Goal: Task Accomplishment & Management: Complete application form

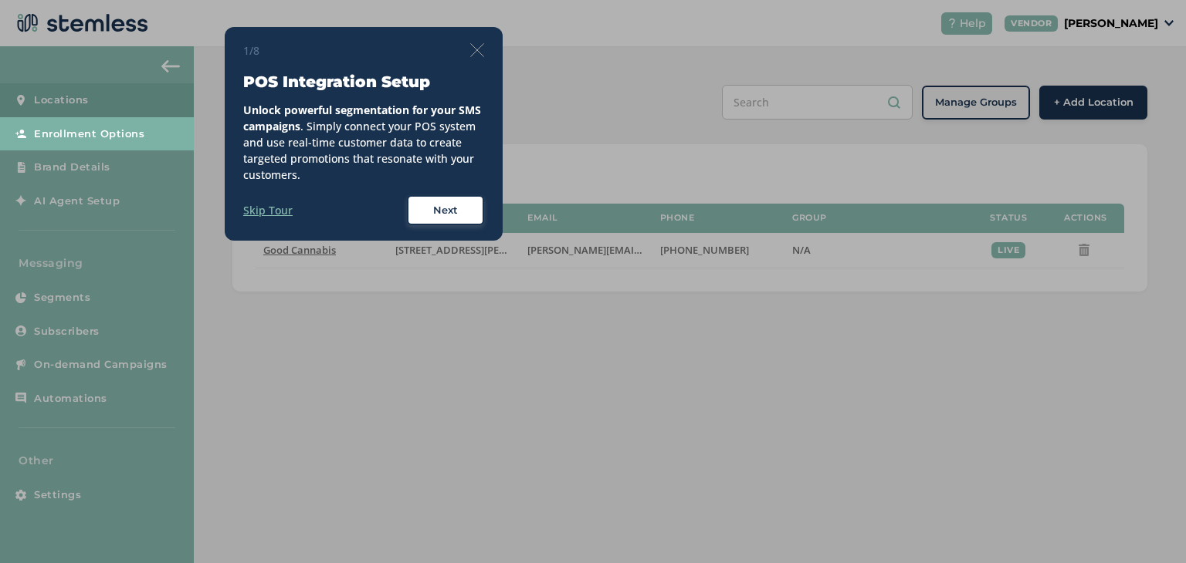
click at [425, 214] on div "Next" at bounding box center [446, 210] width 56 height 15
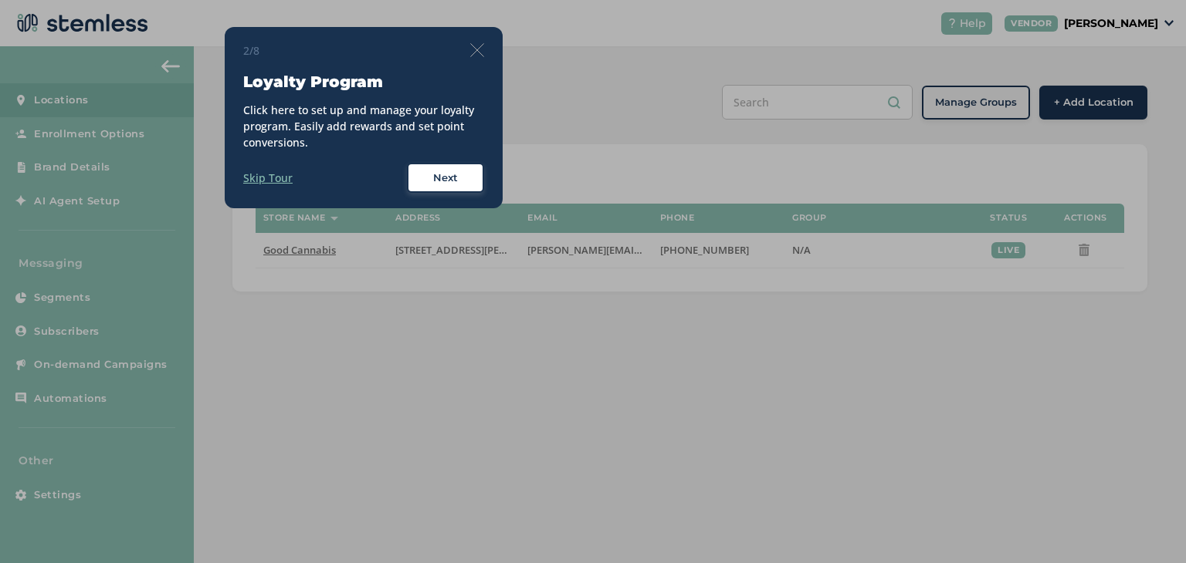
click at [431, 192] on div "2/8 Loyalty Program Click here to set up and manage your loyalty program. Easil…" at bounding box center [364, 118] width 278 height 182
click at [432, 180] on div "Next" at bounding box center [446, 178] width 56 height 15
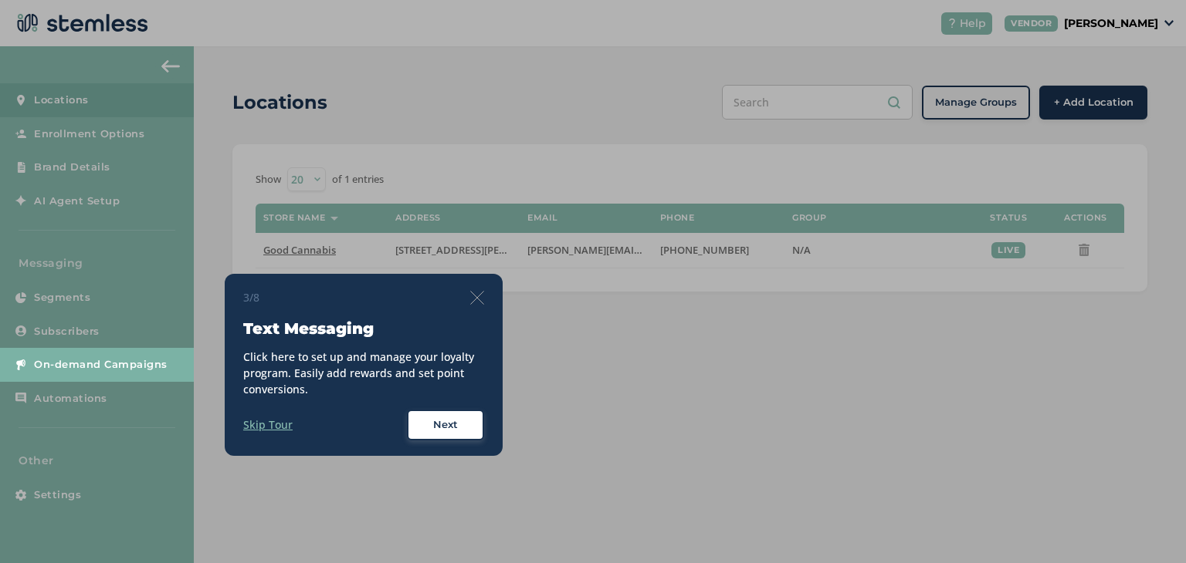
click at [455, 422] on span "Next" at bounding box center [445, 425] width 25 height 15
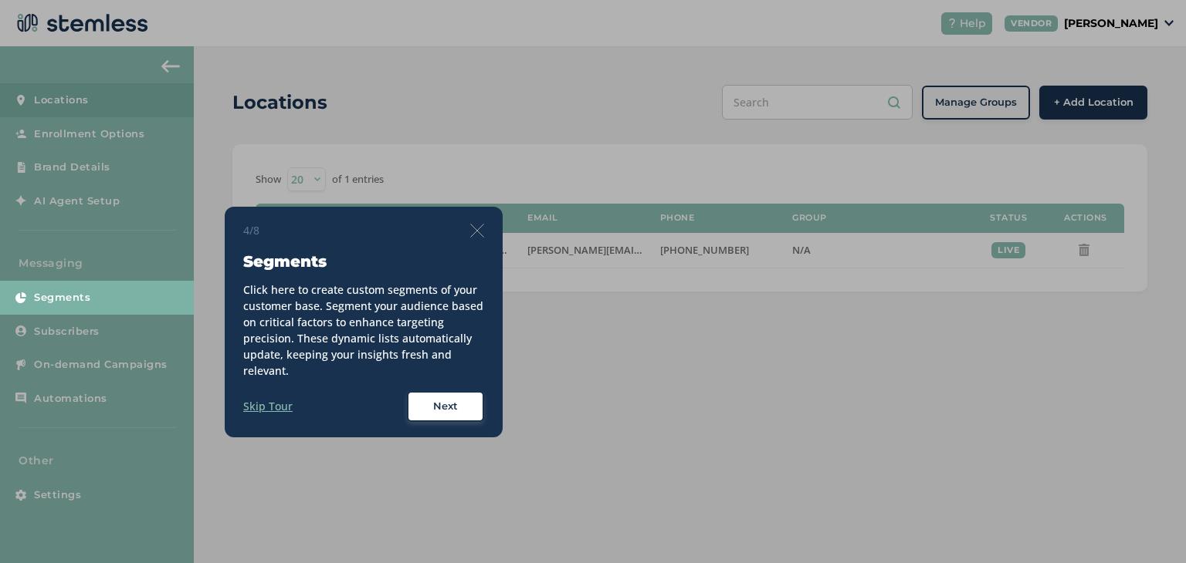
click at [455, 421] on button "Next" at bounding box center [445, 406] width 77 height 31
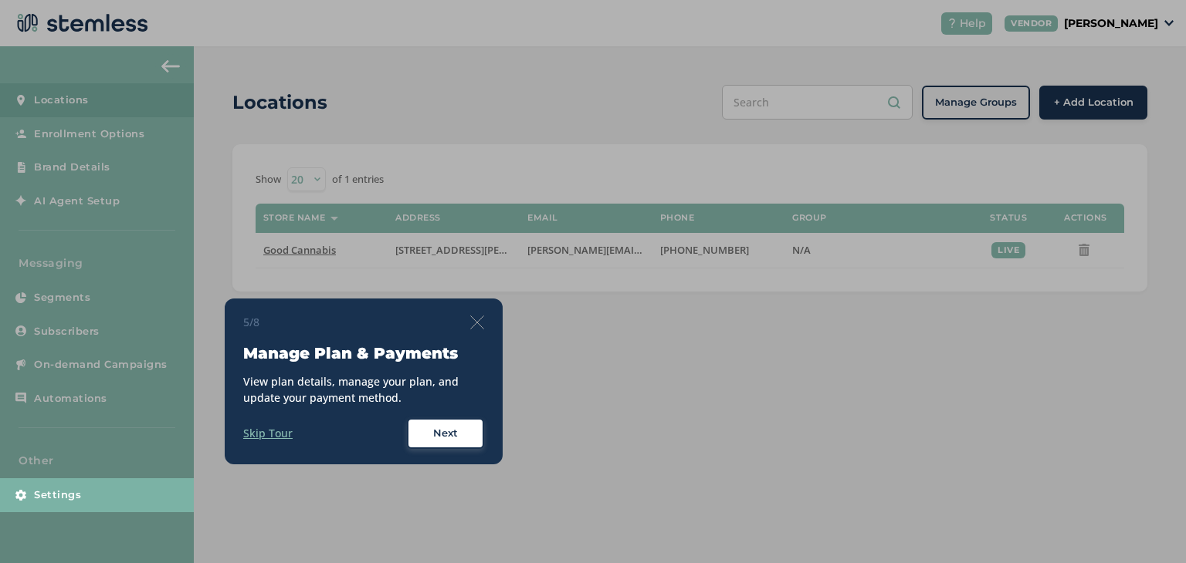
click at [456, 408] on div "5/8 Manage Plan & Payments View plan details, manage your plan, and update your…" at bounding box center [363, 381] width 241 height 135
click at [455, 430] on span "Next" at bounding box center [445, 433] width 25 height 15
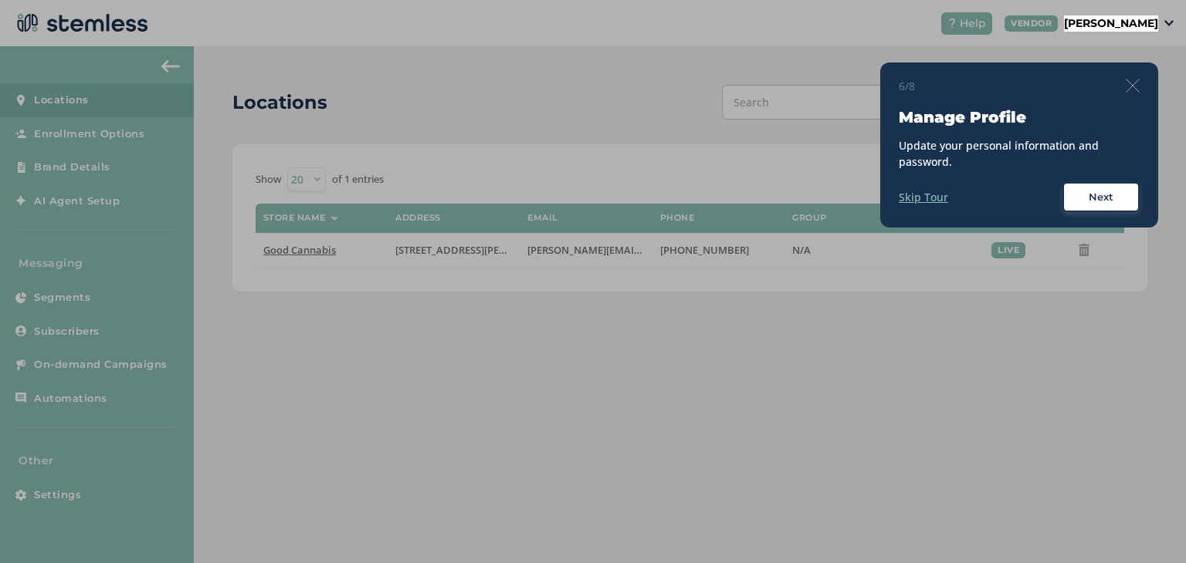
click at [1099, 195] on span "Next" at bounding box center [1100, 197] width 25 height 15
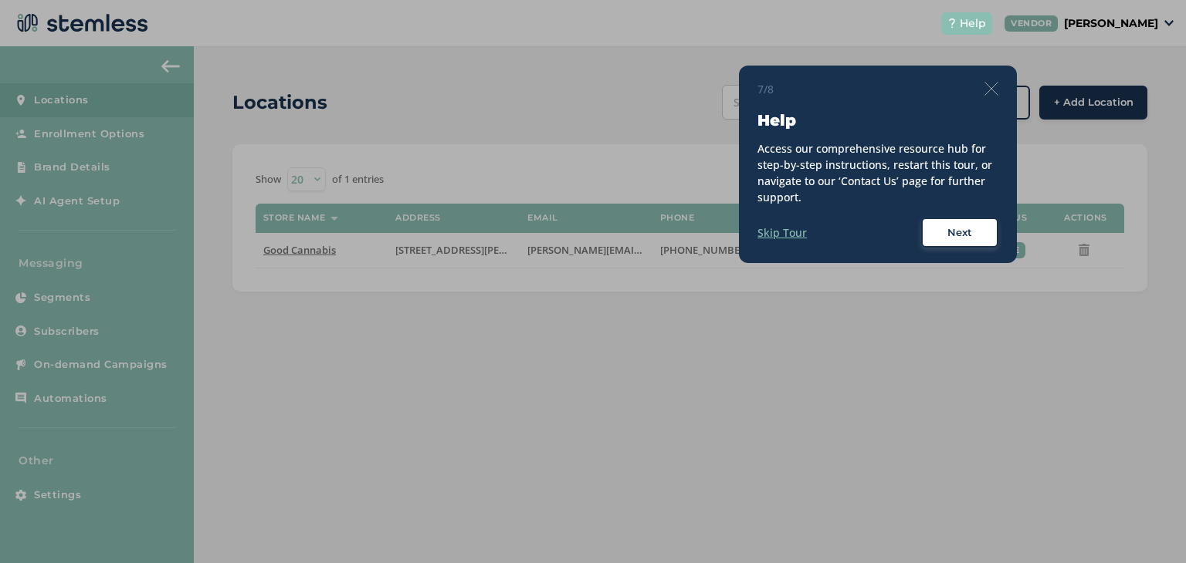
click at [981, 223] on button "Next" at bounding box center [959, 233] width 77 height 31
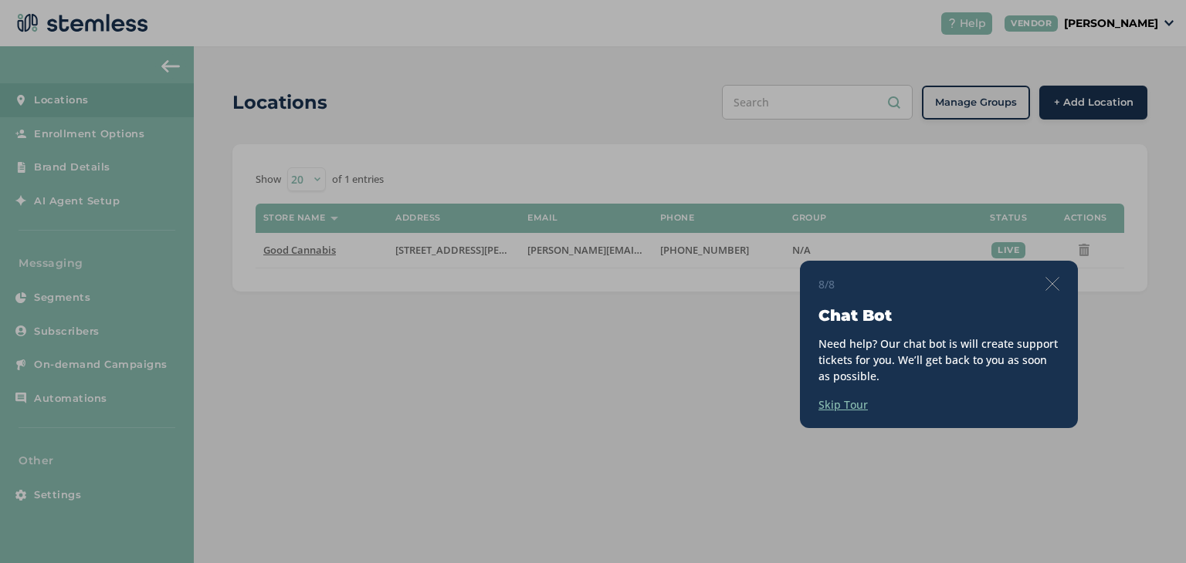
click at [1054, 283] on img at bounding box center [1052, 284] width 14 height 14
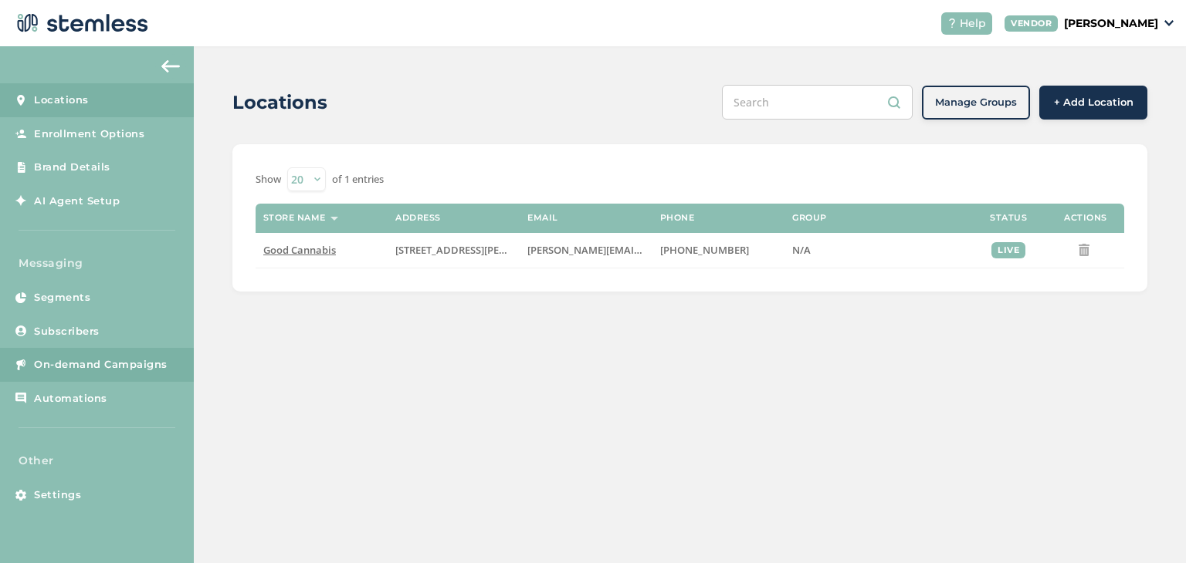
click at [96, 353] on link "On-demand Campaigns" at bounding box center [97, 365] width 194 height 34
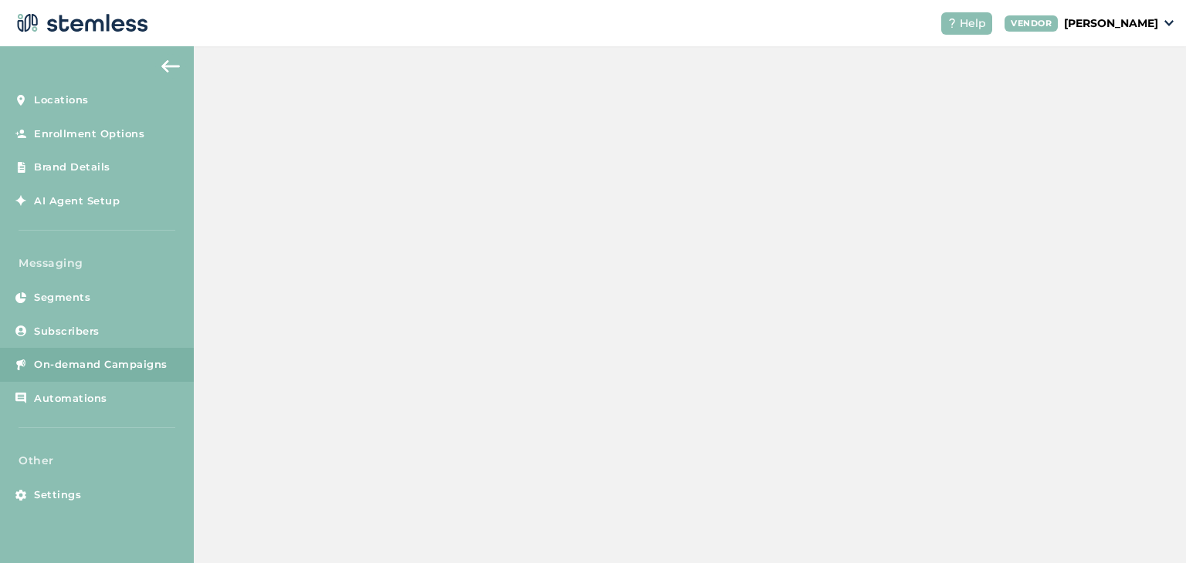
click at [100, 365] on span "On-demand Campaigns" at bounding box center [101, 364] width 134 height 15
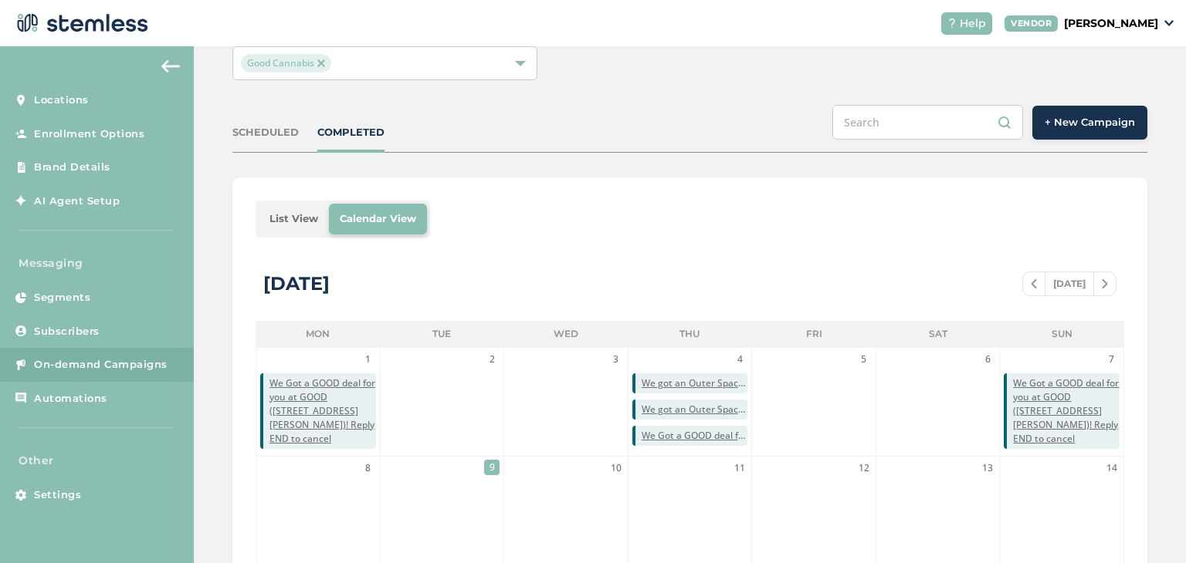
scroll to position [309, 0]
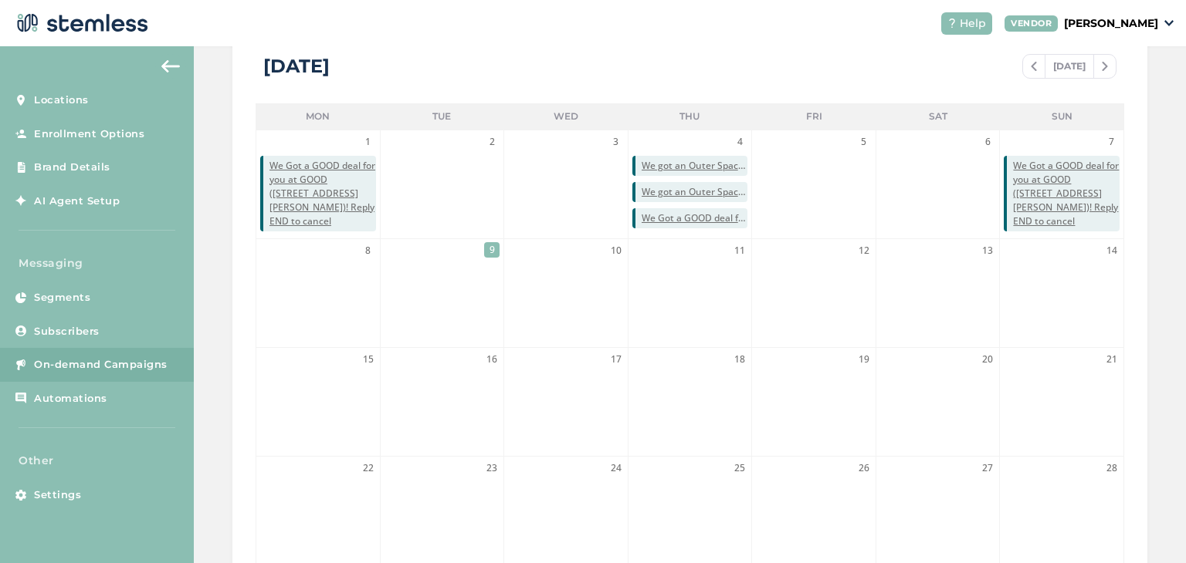
click at [814, 68] on div "[DATE] [DATE]" at bounding box center [689, 74] width 868 height 59
drag, startPoint x: 605, startPoint y: 249, endPoint x: 643, endPoint y: 249, distance: 37.8
click at [643, 249] on ol "1 We Got a GOOD deal for you at GOOD ([STREET_ADDRESS][PERSON_NAME])! Reply END…" at bounding box center [689, 402] width 868 height 545
click at [632, 299] on li "11" at bounding box center [690, 293] width 124 height 108
drag, startPoint x: 587, startPoint y: 36, endPoint x: 574, endPoint y: 36, distance: 12.4
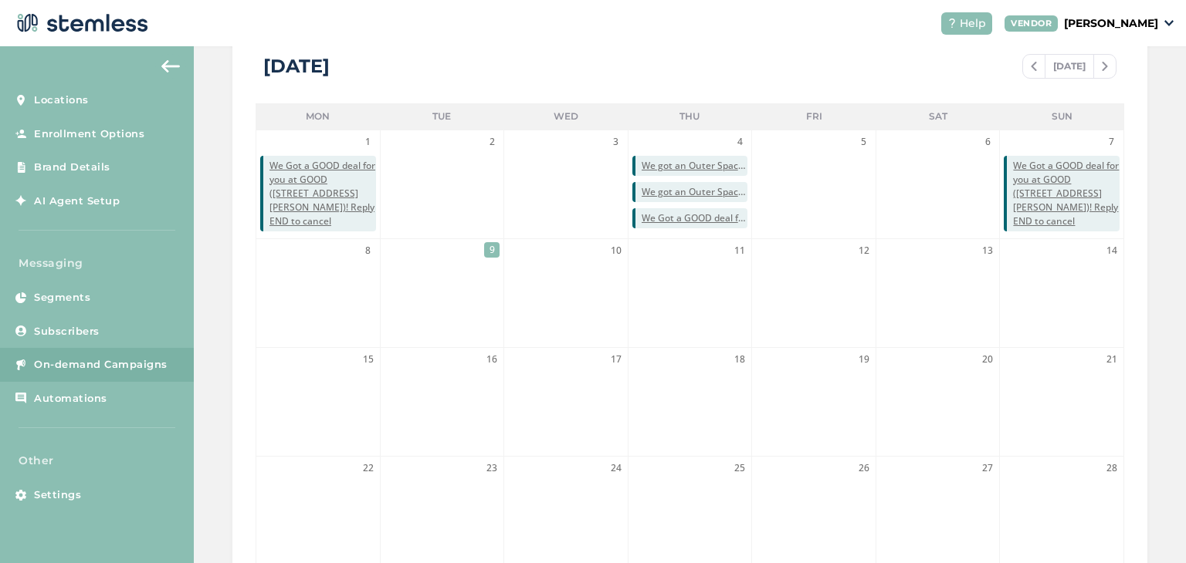
click at [586, 36] on header "Help VENDOR [PERSON_NAME]" at bounding box center [593, 23] width 1186 height 46
click at [492, 248] on span "9" at bounding box center [491, 249] width 15 height 15
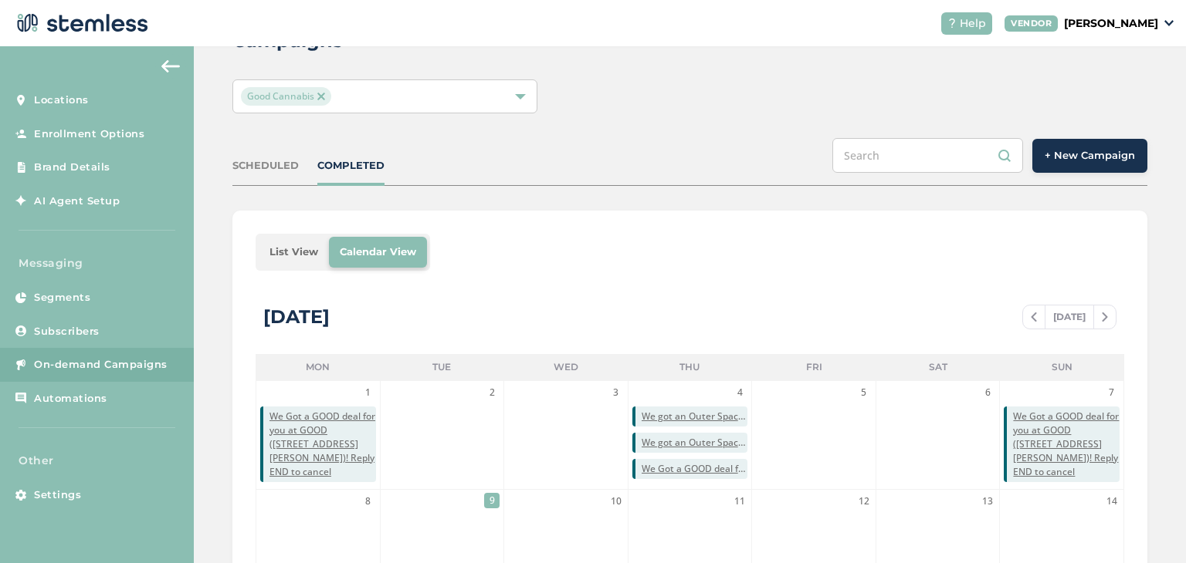
scroll to position [0, 0]
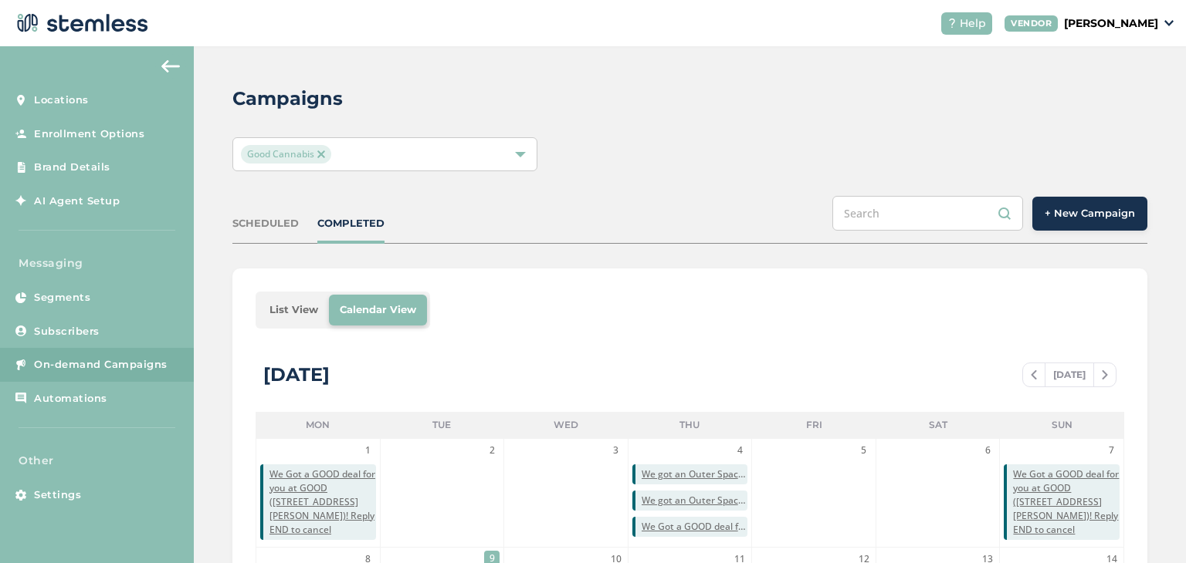
click at [678, 167] on div "Good Cannabis" at bounding box center [689, 154] width 915 height 34
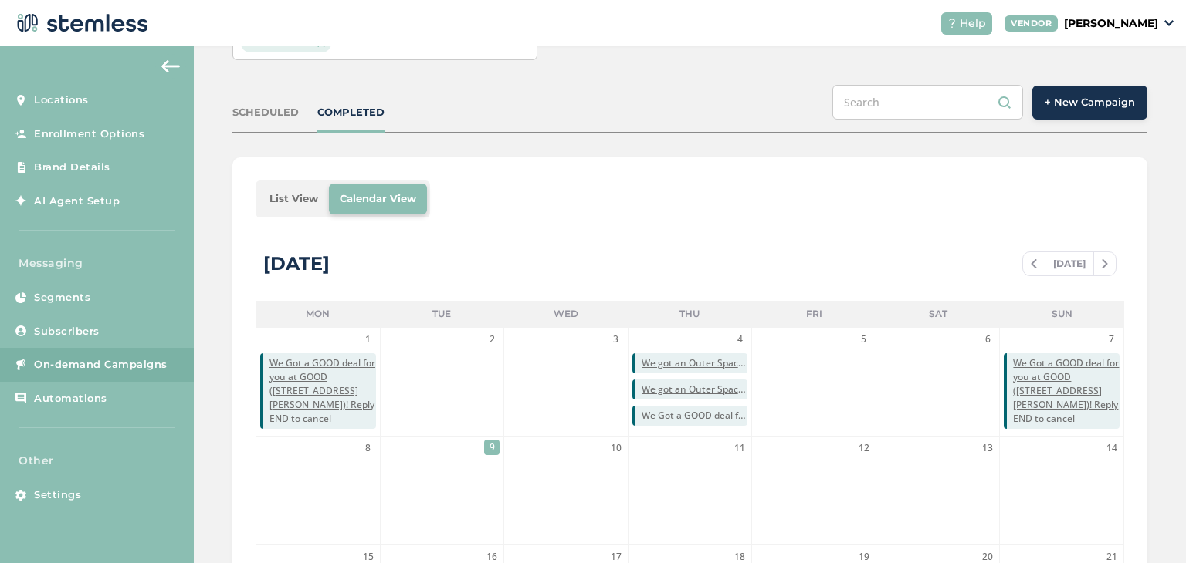
scroll to position [17, 0]
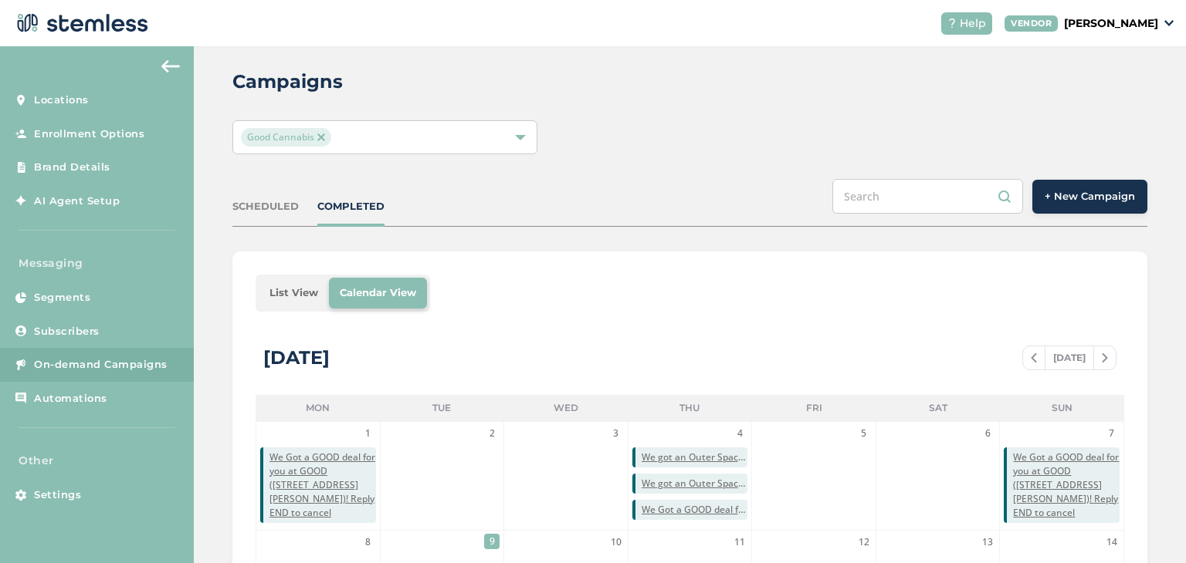
click at [1068, 207] on button "+ New Campaign" at bounding box center [1089, 197] width 115 height 34
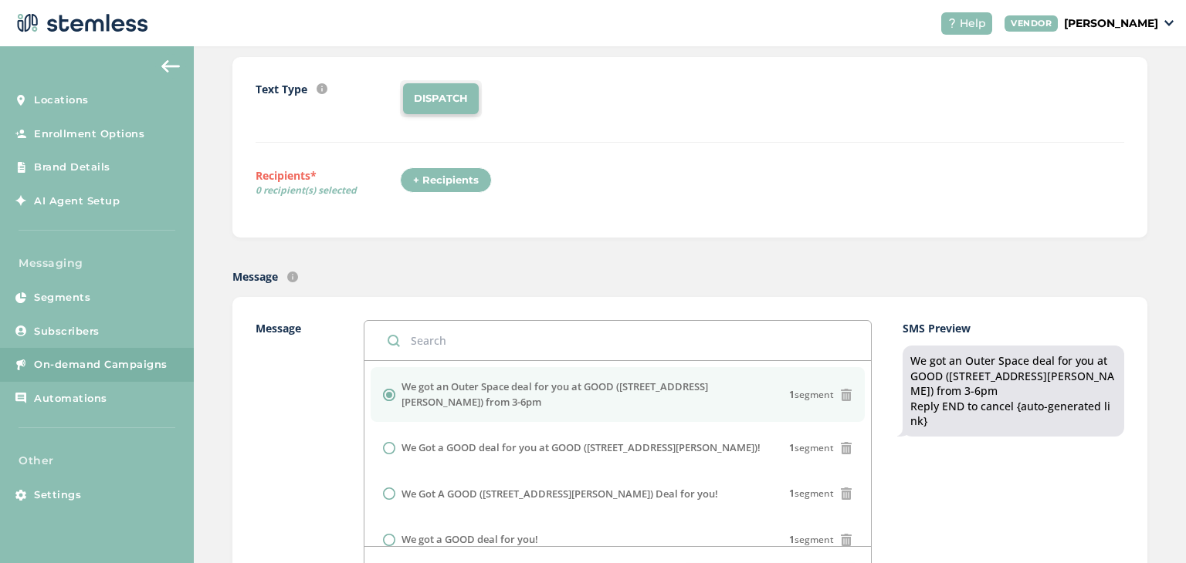
scroll to position [171, 0]
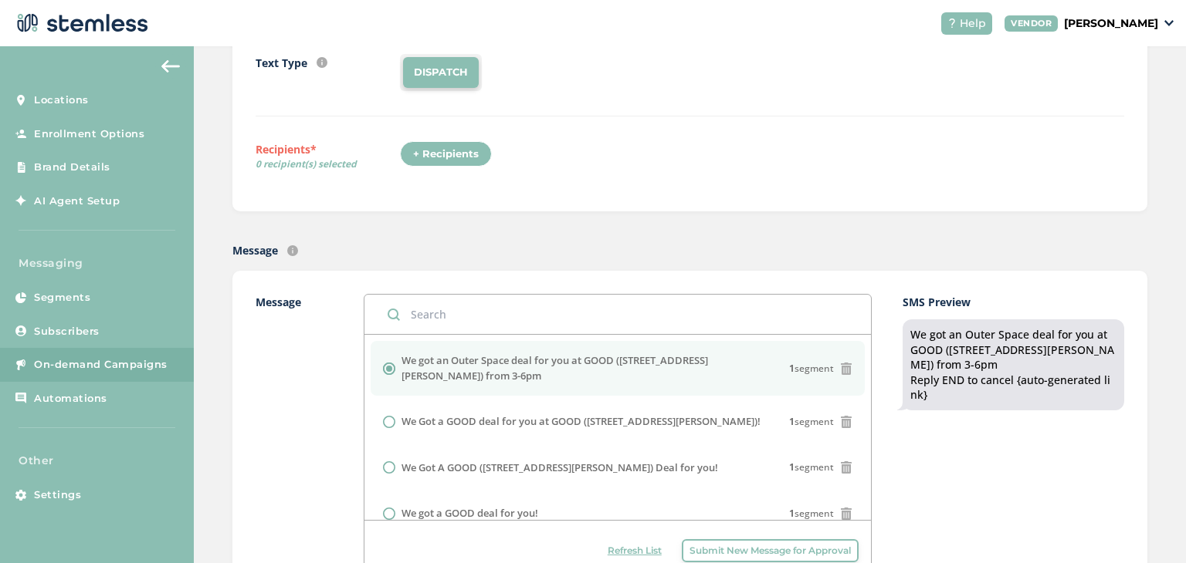
click at [840, 365] on icon at bounding box center [846, 369] width 12 height 12
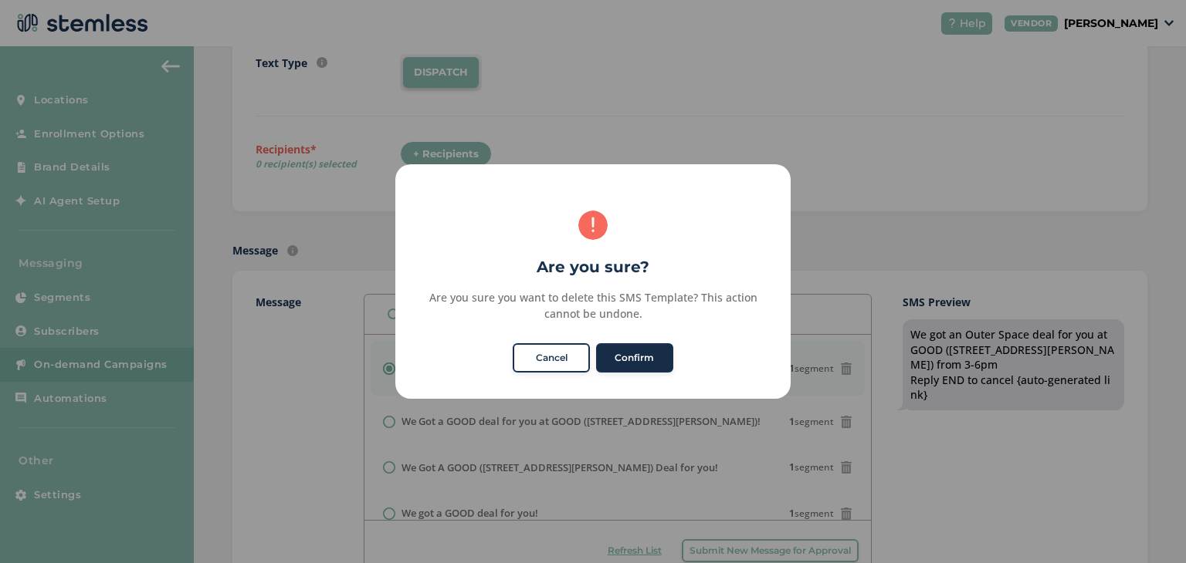
click at [609, 362] on button "Confirm" at bounding box center [634, 357] width 77 height 29
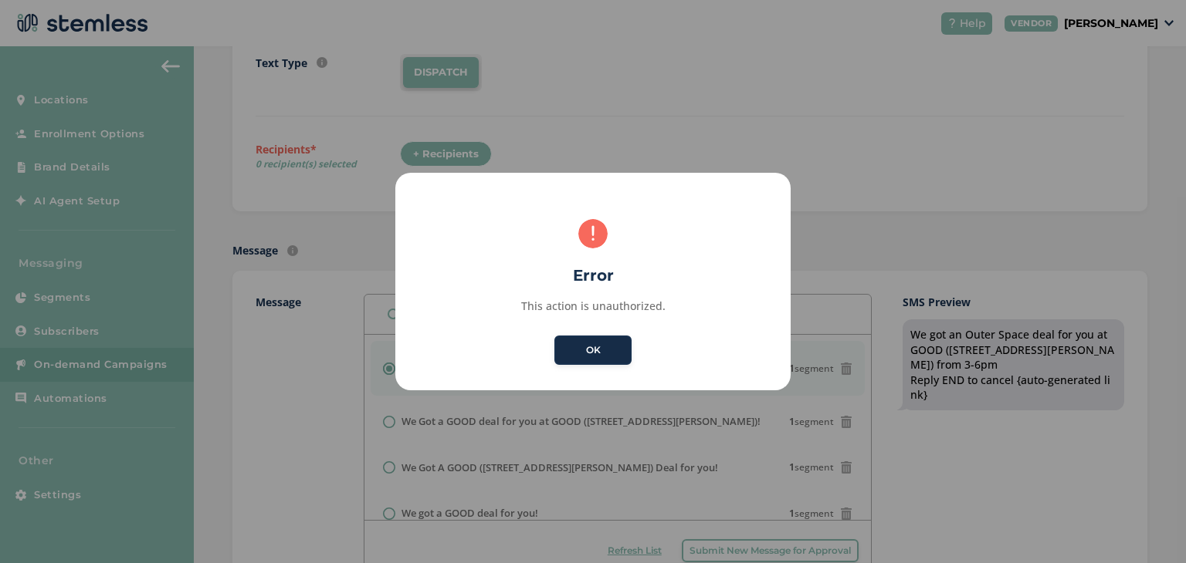
click at [614, 353] on button "OK" at bounding box center [592, 350] width 77 height 29
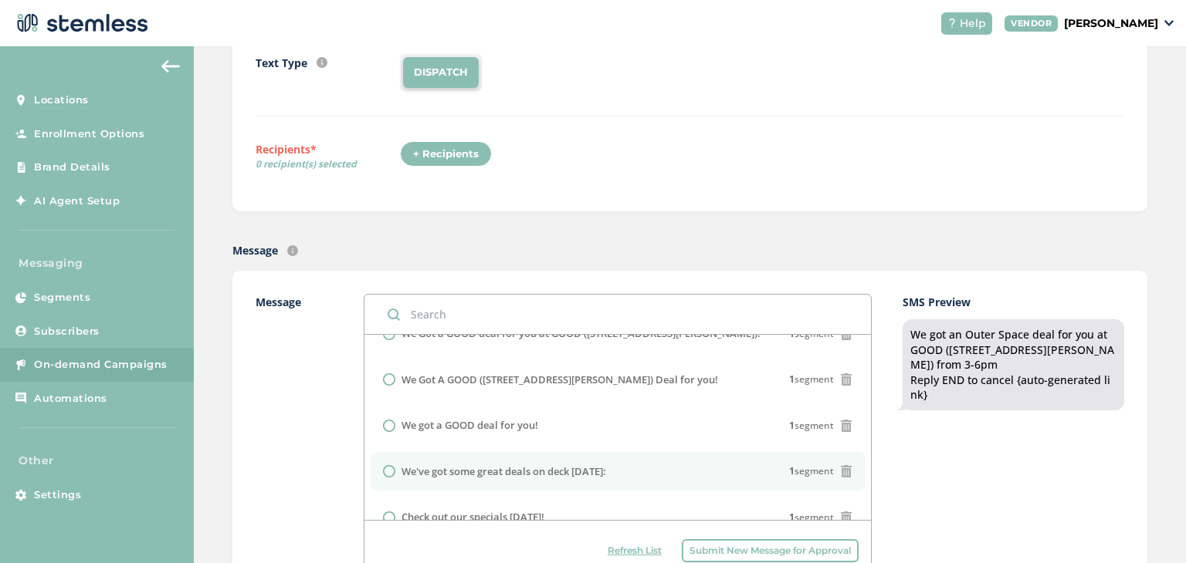
scroll to position [172, 0]
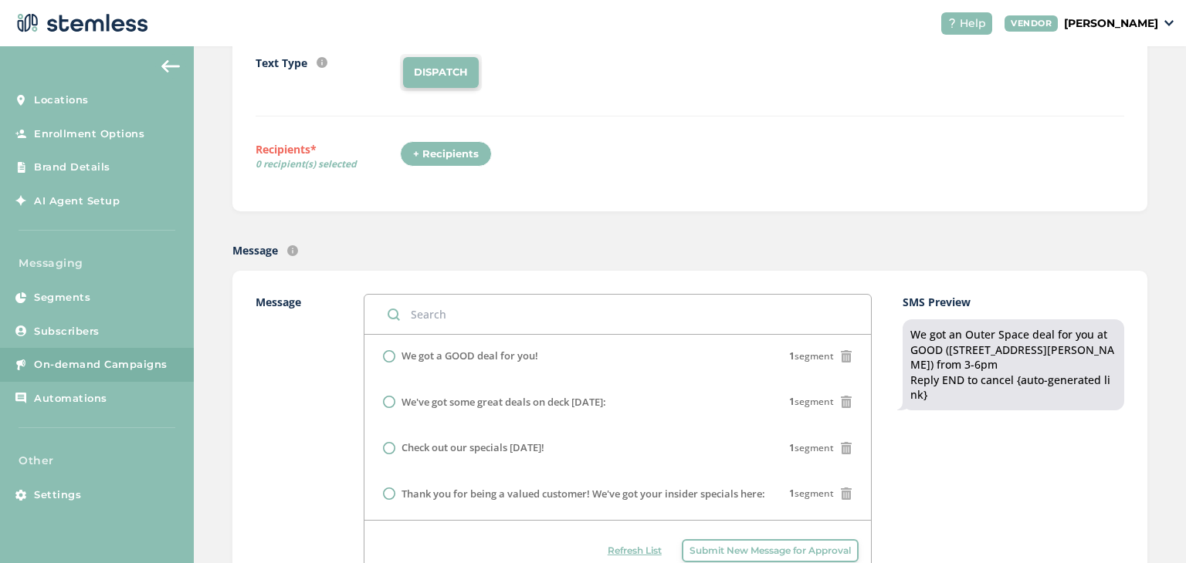
click at [682, 540] on button "Submit New Message for Approval" at bounding box center [770, 551] width 177 height 23
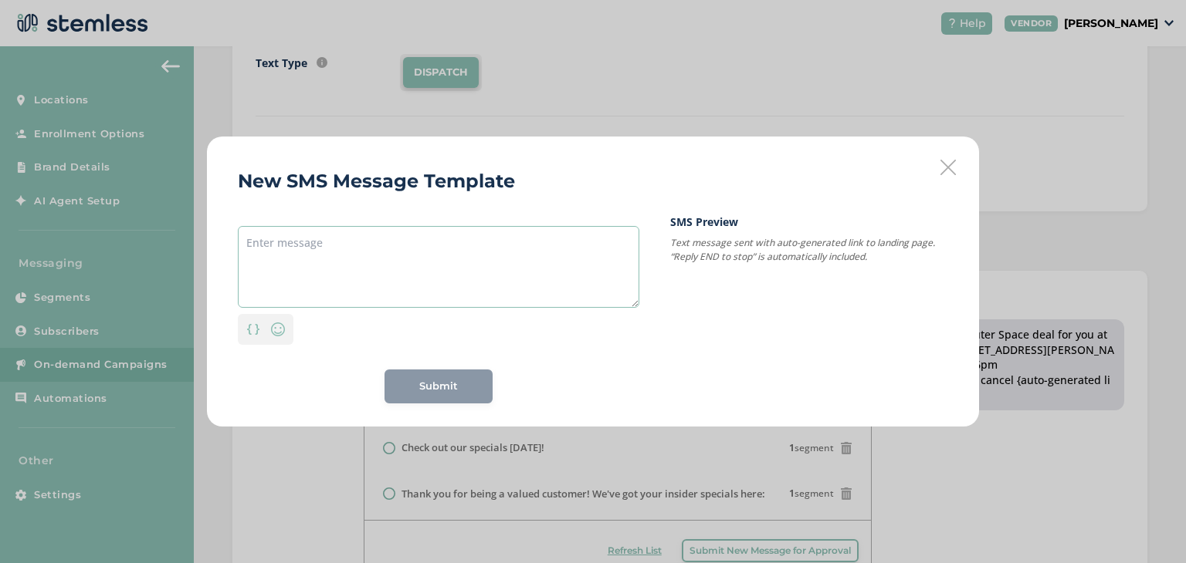
click at [446, 242] on textarea at bounding box center [438, 267] width 401 height 82
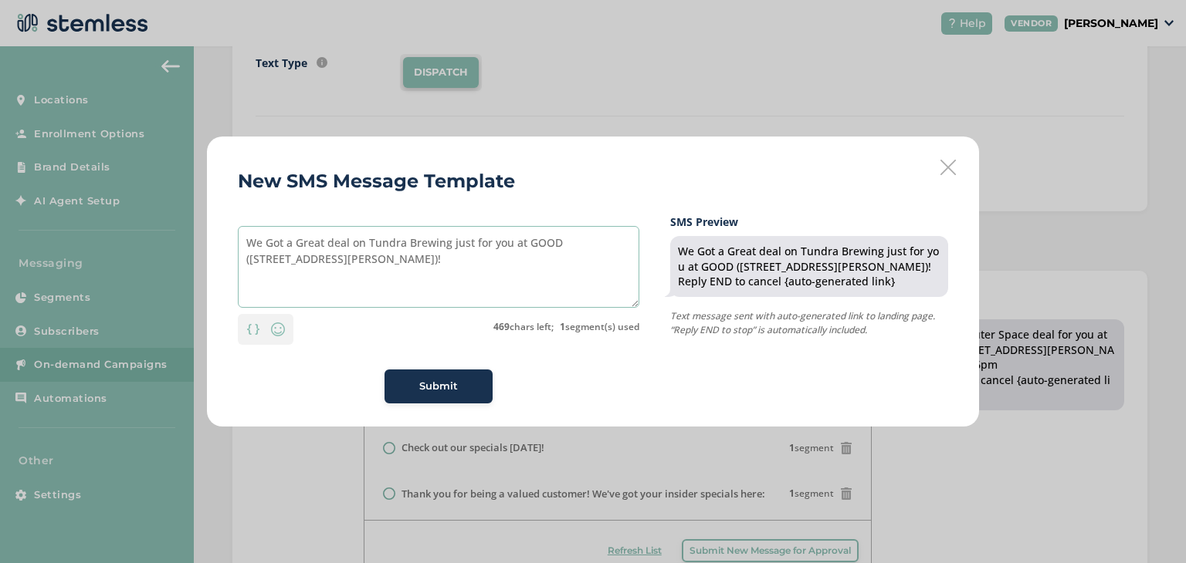
type textarea "We Got a Great deal on Tundra Brewing just for you at GOOD ([STREET_ADDRESS][PE…"
click at [452, 383] on span "Submit" at bounding box center [438, 386] width 39 height 15
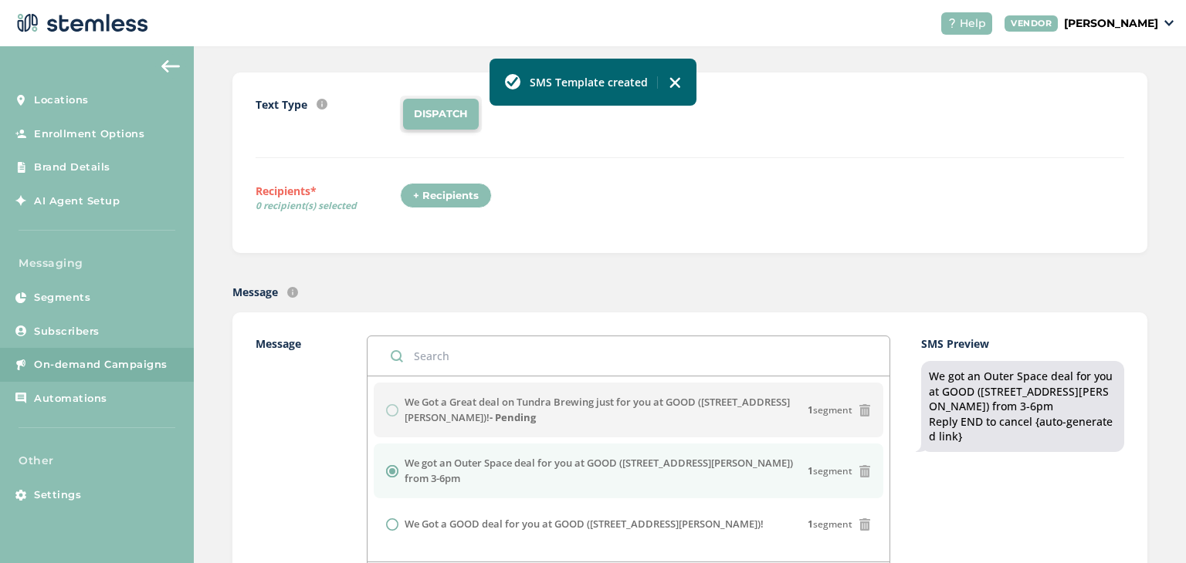
scroll to position [233, 0]
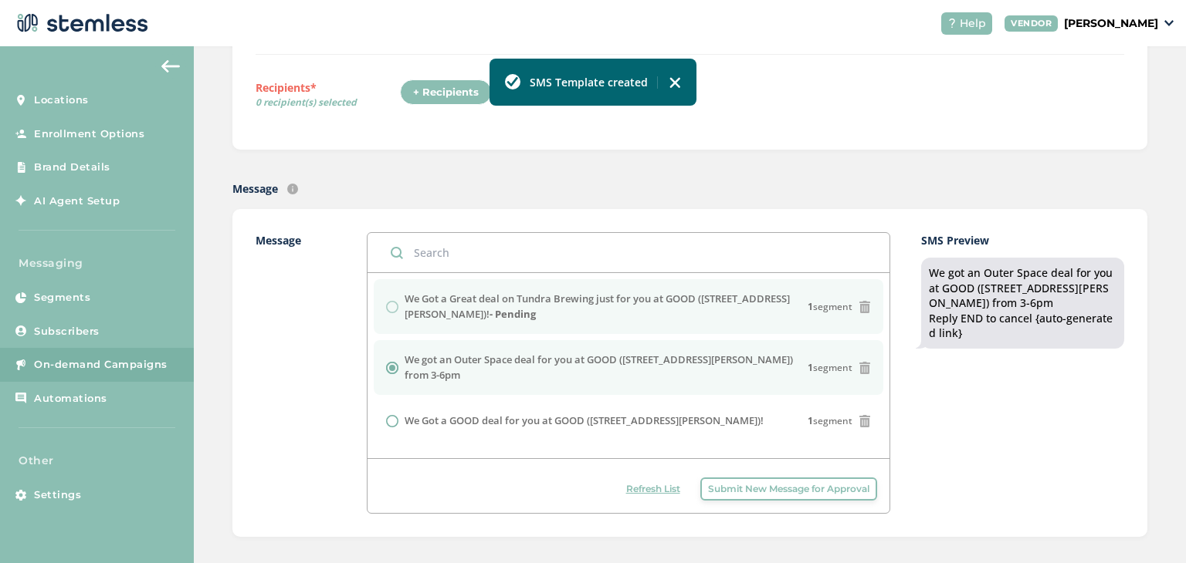
click at [393, 308] on div "We Got a Great deal on Tundra Brewing just for you at GOOD ([STREET_ADDRESS][PE…" at bounding box center [628, 307] width 485 height 30
click at [386, 306] on div "We Got a Great deal on Tundra Brewing just for you at GOOD ([STREET_ADDRESS][PE…" at bounding box center [628, 307] width 485 height 30
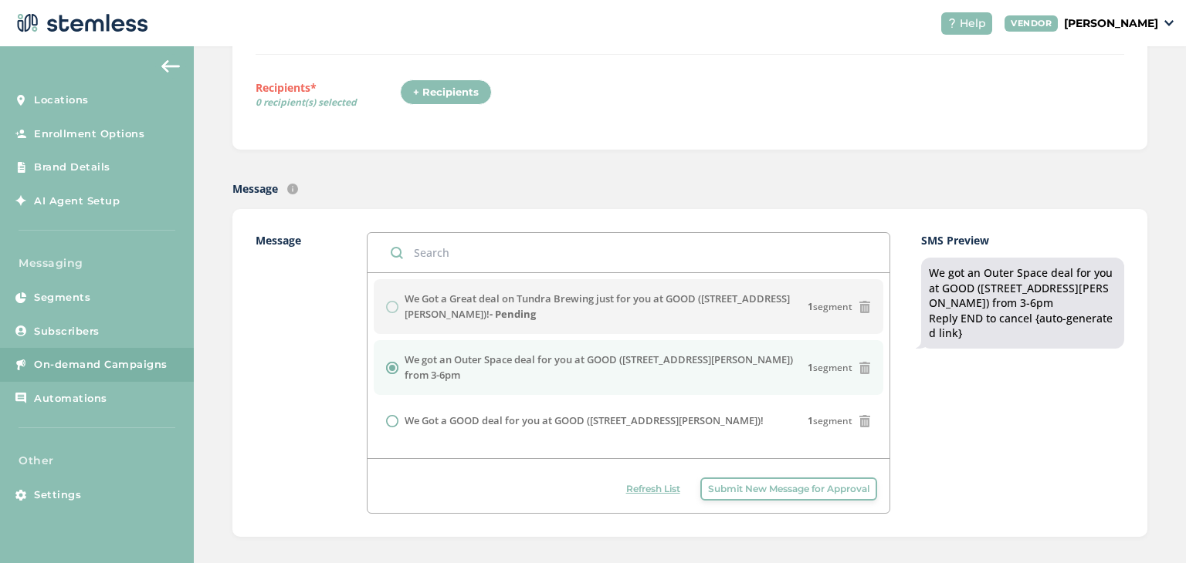
click at [307, 391] on label "Message" at bounding box center [295, 373] width 80 height 282
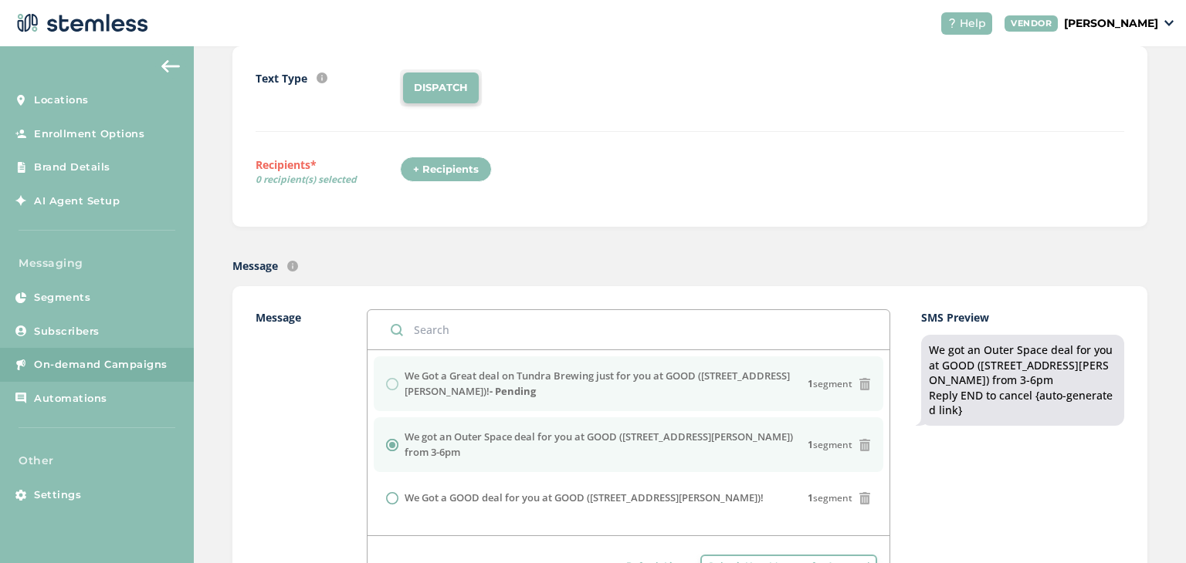
click at [655, 384] on label "We Got a Great deal on Tundra Brewing just for you at GOOD ([STREET_ADDRESS][PE…" at bounding box center [605, 384] width 403 height 30
click at [386, 391] on div "We Got a Great deal on Tundra Brewing just for you at GOOD ([STREET_ADDRESS][PE…" at bounding box center [628, 384] width 485 height 30
click at [386, 389] on div "We Got a Great deal on Tundra Brewing just for you at GOOD ([STREET_ADDRESS][PE…" at bounding box center [628, 384] width 485 height 30
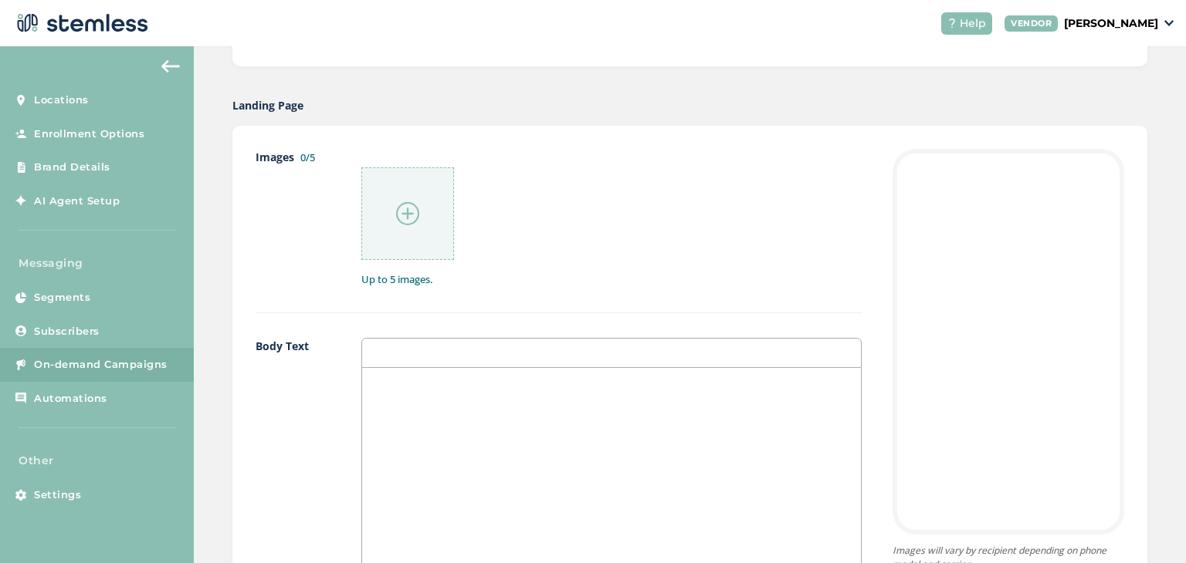
scroll to position [696, 0]
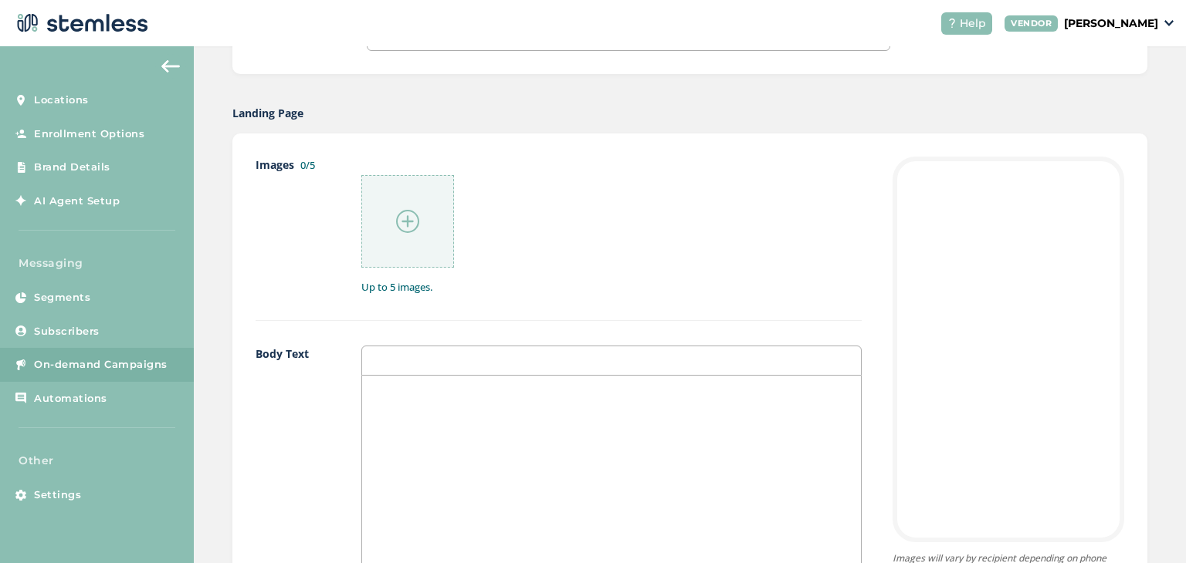
click at [414, 228] on img at bounding box center [407, 221] width 23 height 23
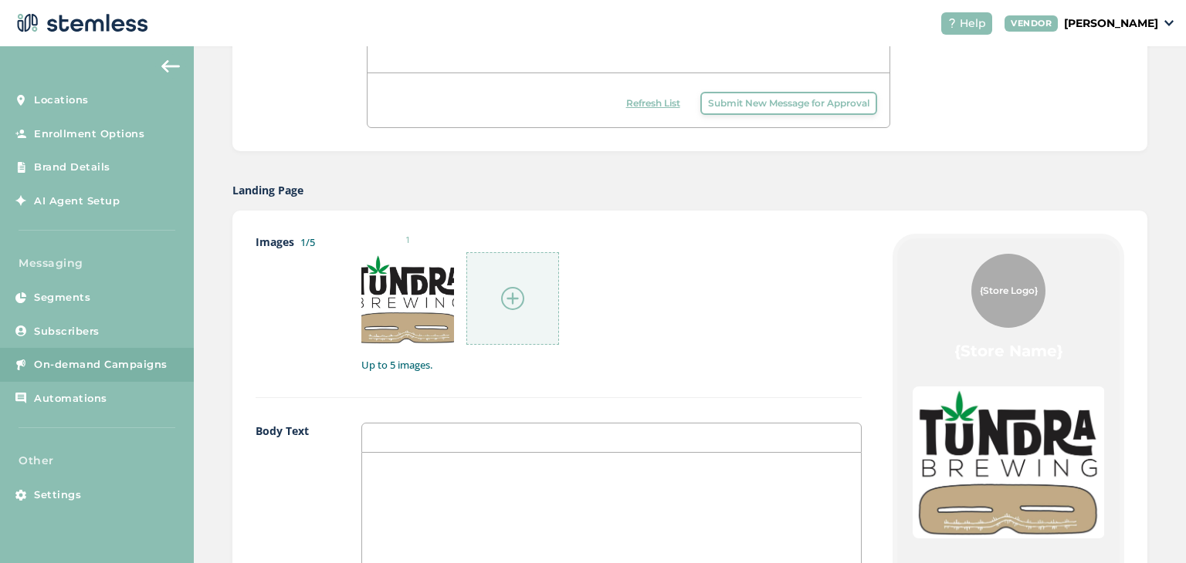
scroll to position [542, 0]
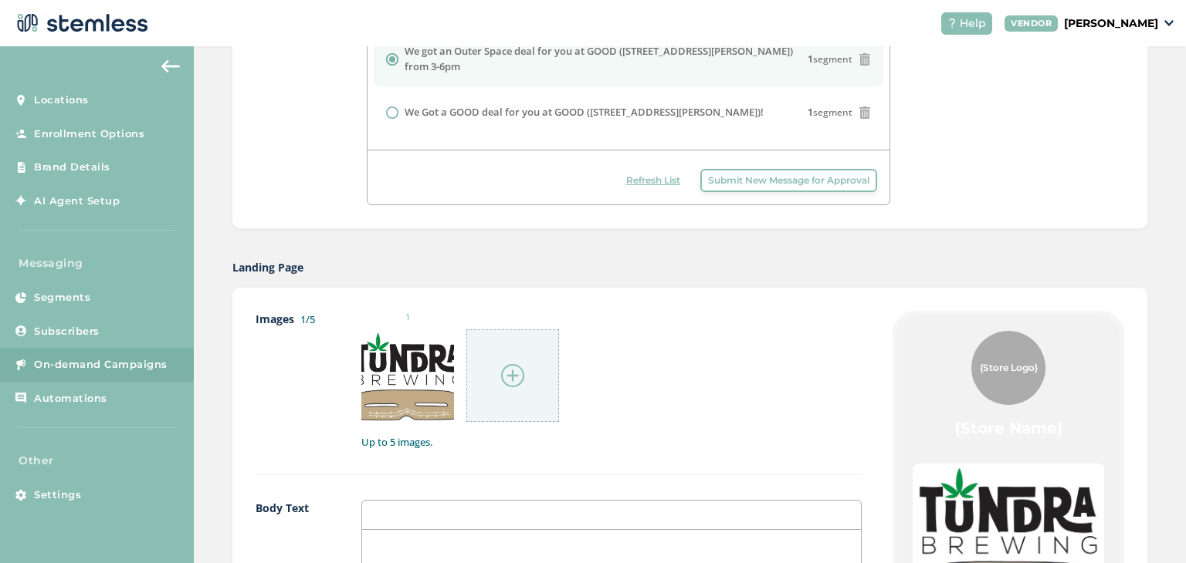
click at [700, 373] on div "1" at bounding box center [611, 367] width 500 height 112
click at [698, 375] on div "1" at bounding box center [611, 367] width 500 height 112
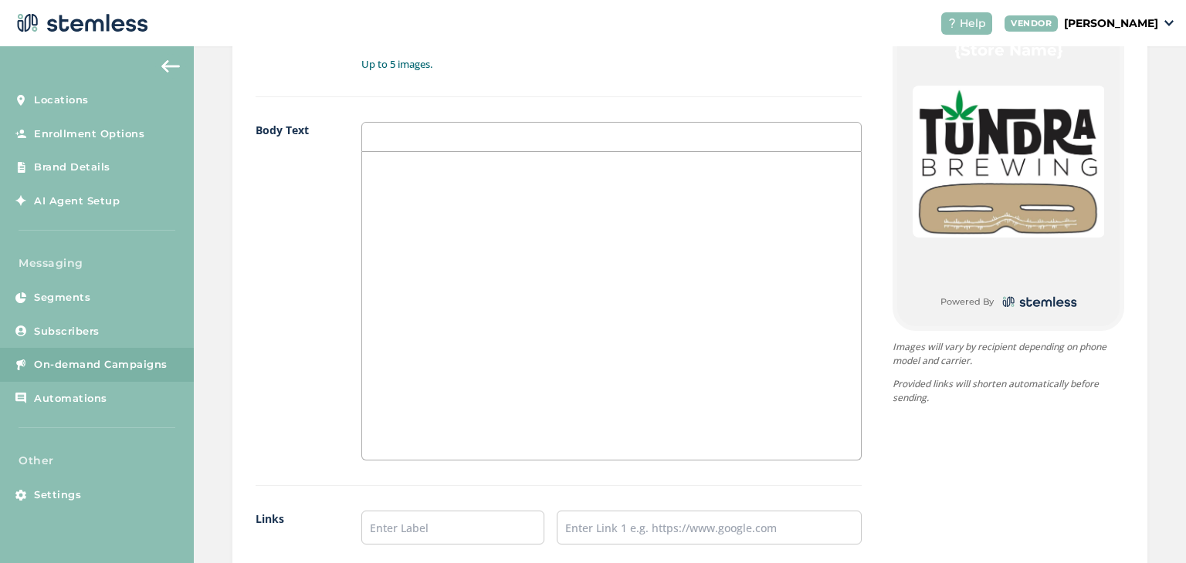
scroll to position [928, 0]
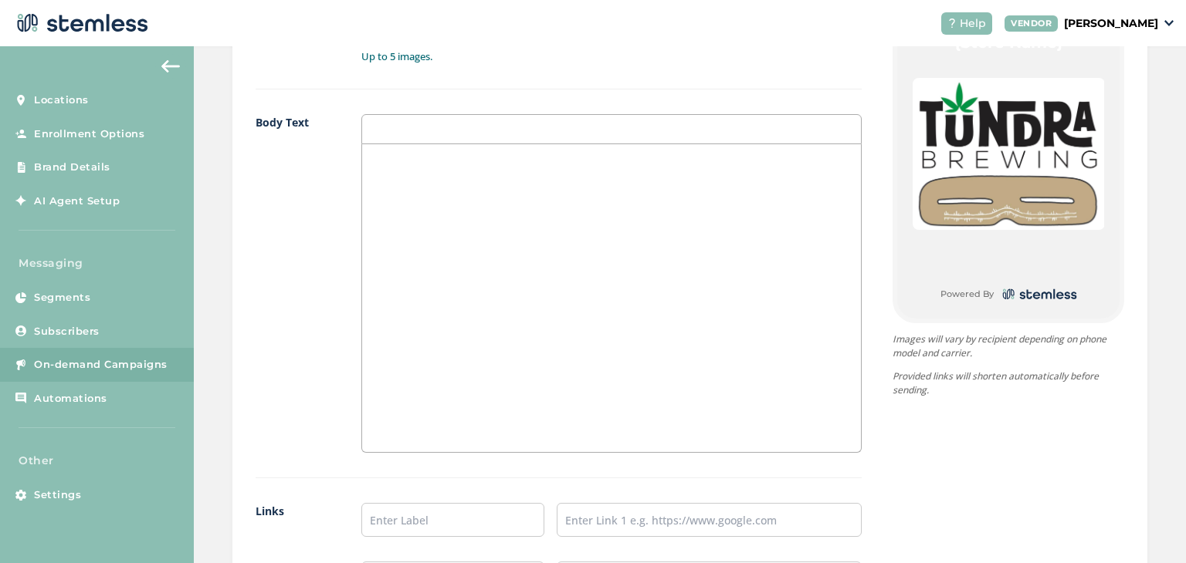
click at [601, 186] on div at bounding box center [611, 298] width 499 height 308
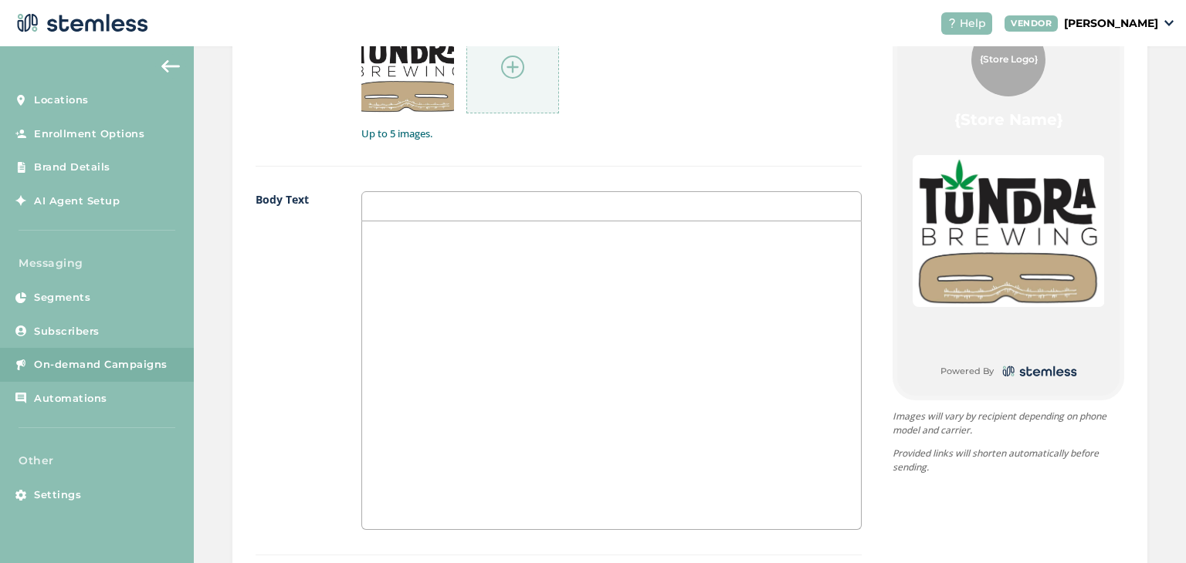
scroll to position [1159, 0]
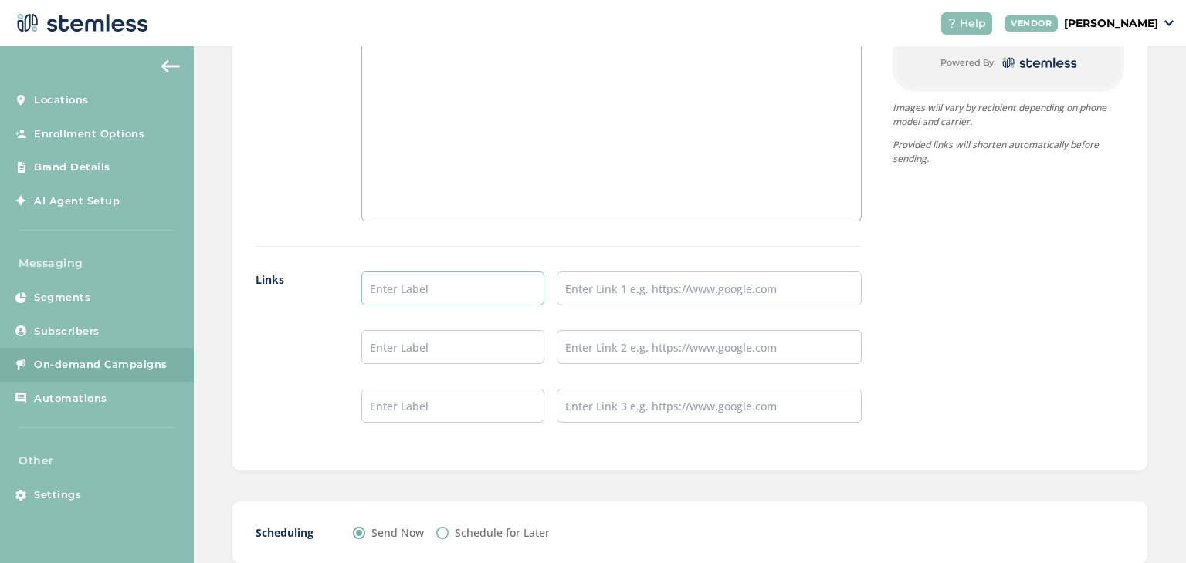
click at [460, 276] on input "text" at bounding box center [452, 289] width 183 height 34
click at [460, 289] on input "text" at bounding box center [452, 289] width 183 height 34
type input "b"
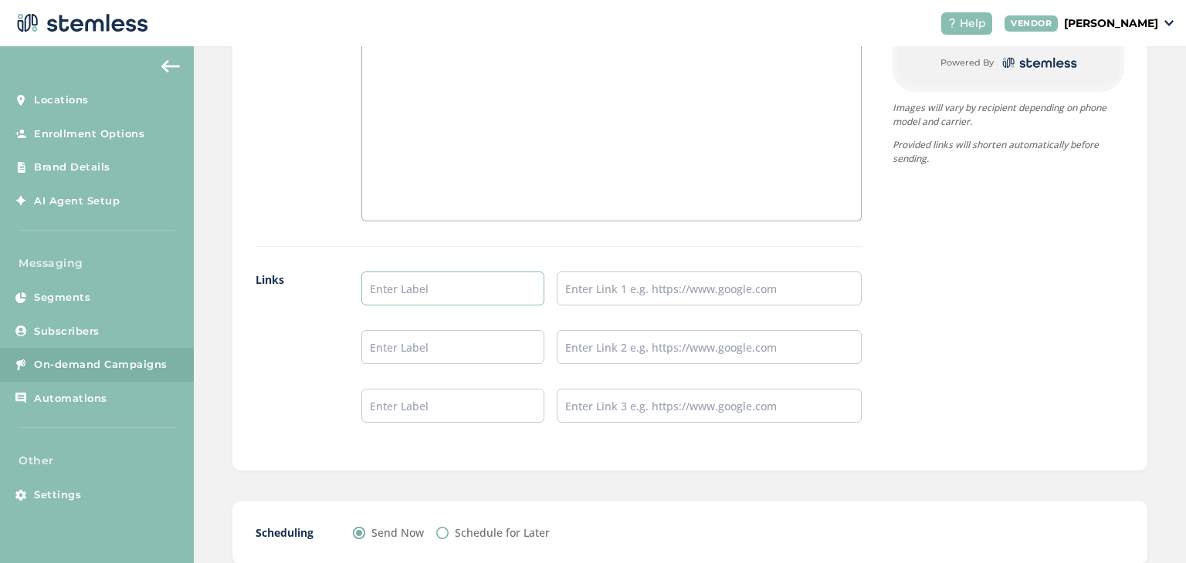
click at [455, 289] on input "text" at bounding box center [452, 289] width 183 height 34
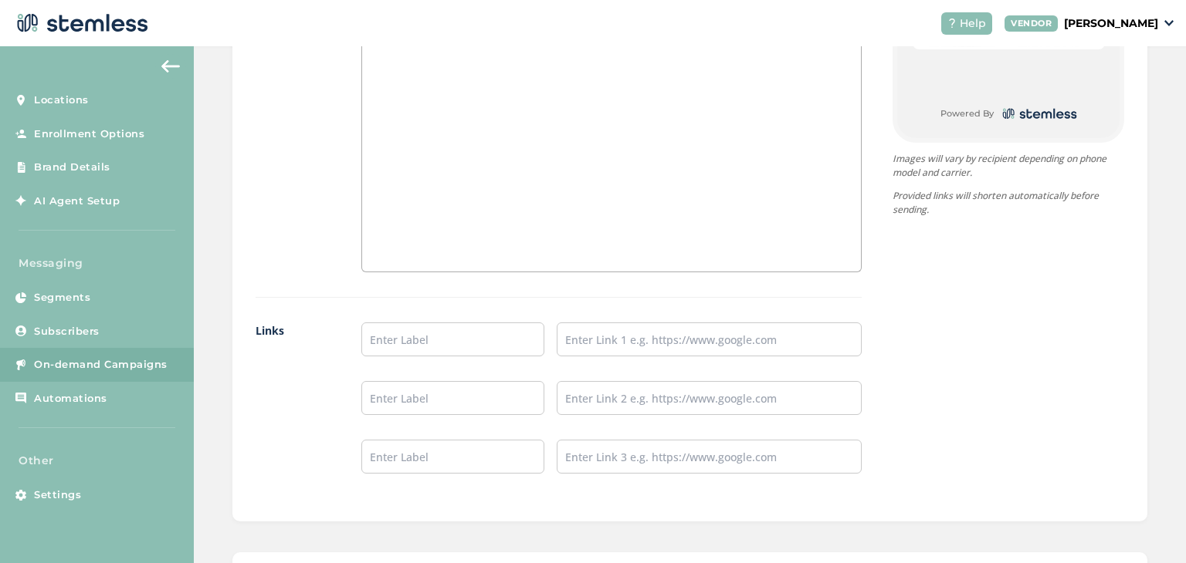
scroll to position [1082, 0]
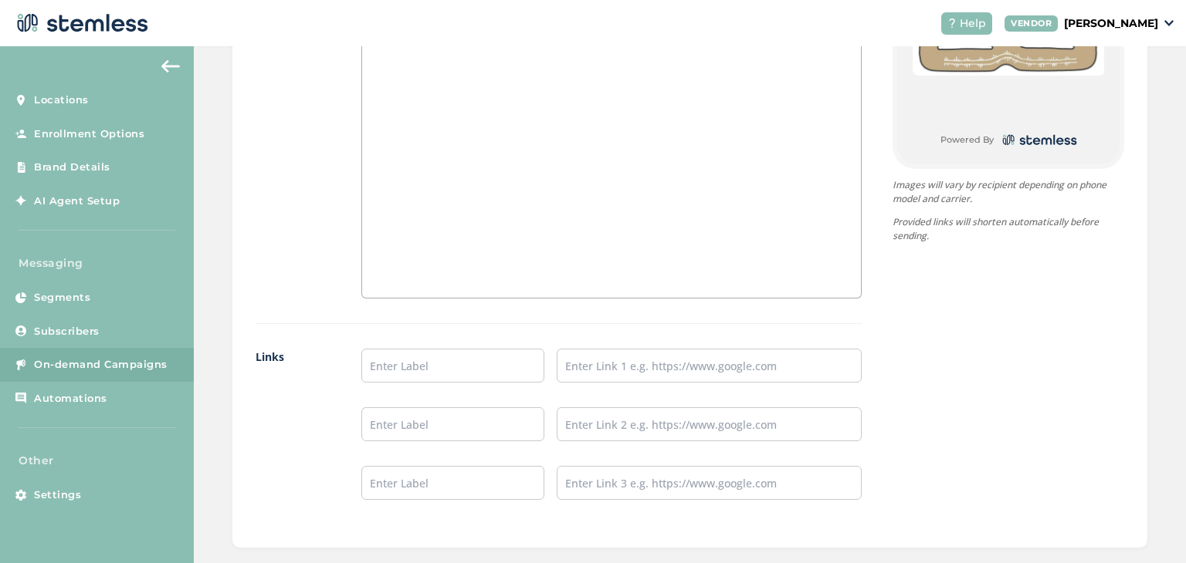
click at [455, 289] on div at bounding box center [611, 144] width 499 height 308
click at [475, 357] on input "text" at bounding box center [452, 366] width 183 height 34
click at [686, 374] on input "text" at bounding box center [709, 366] width 305 height 34
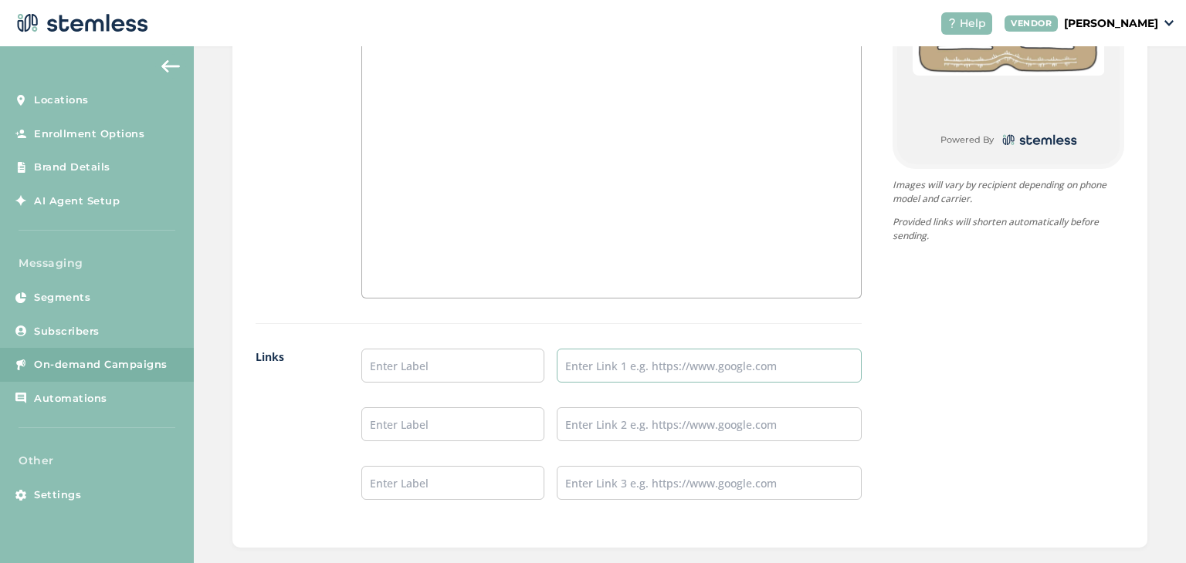
click at [686, 374] on input "text" at bounding box center [709, 366] width 305 height 34
click at [689, 365] on input "text" at bounding box center [709, 366] width 305 height 34
click at [472, 361] on input "text" at bounding box center [452, 366] width 183 height 34
click at [472, 362] on input "text" at bounding box center [452, 366] width 183 height 34
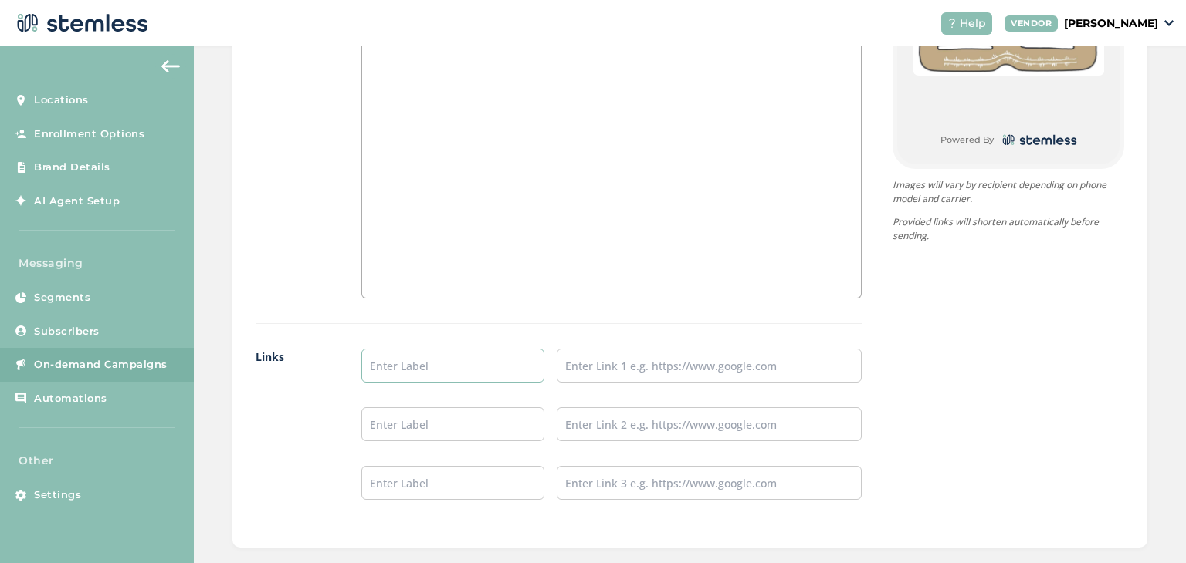
click at [472, 362] on input "text" at bounding box center [452, 366] width 183 height 34
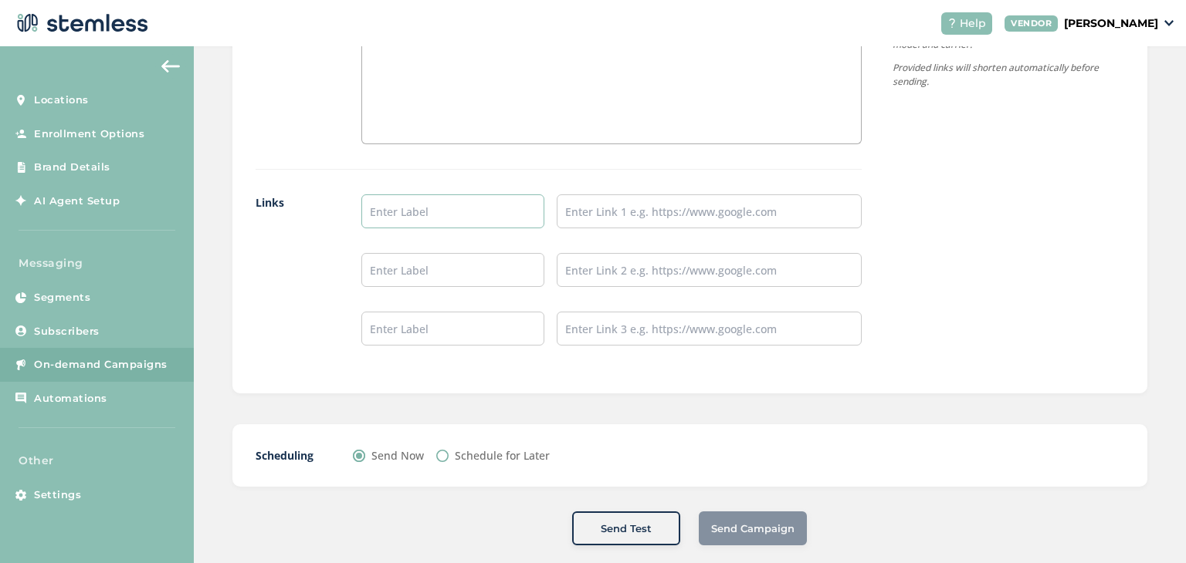
click at [448, 201] on input "text" at bounding box center [452, 212] width 183 height 34
click at [440, 279] on input "text" at bounding box center [452, 270] width 183 height 34
click at [477, 210] on input "text" at bounding box center [452, 212] width 183 height 34
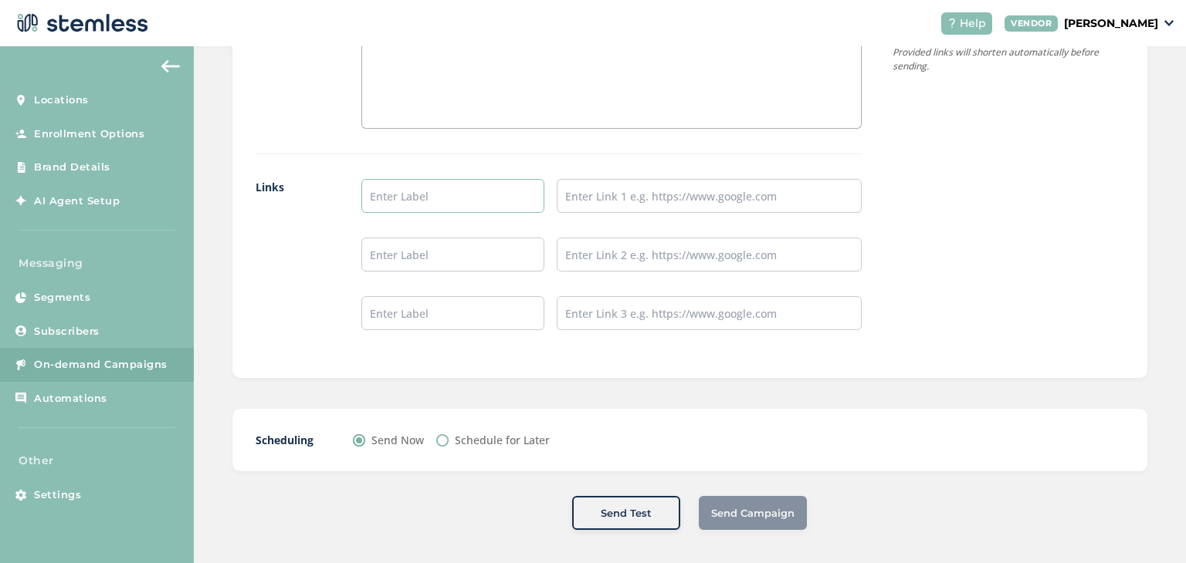
scroll to position [1255, 0]
click at [485, 194] on input "text" at bounding box center [452, 193] width 183 height 34
click at [483, 437] on label "Schedule for Later" at bounding box center [502, 437] width 95 height 16
click at [448, 437] on input "Schedule for Later" at bounding box center [442, 437] width 12 height 12
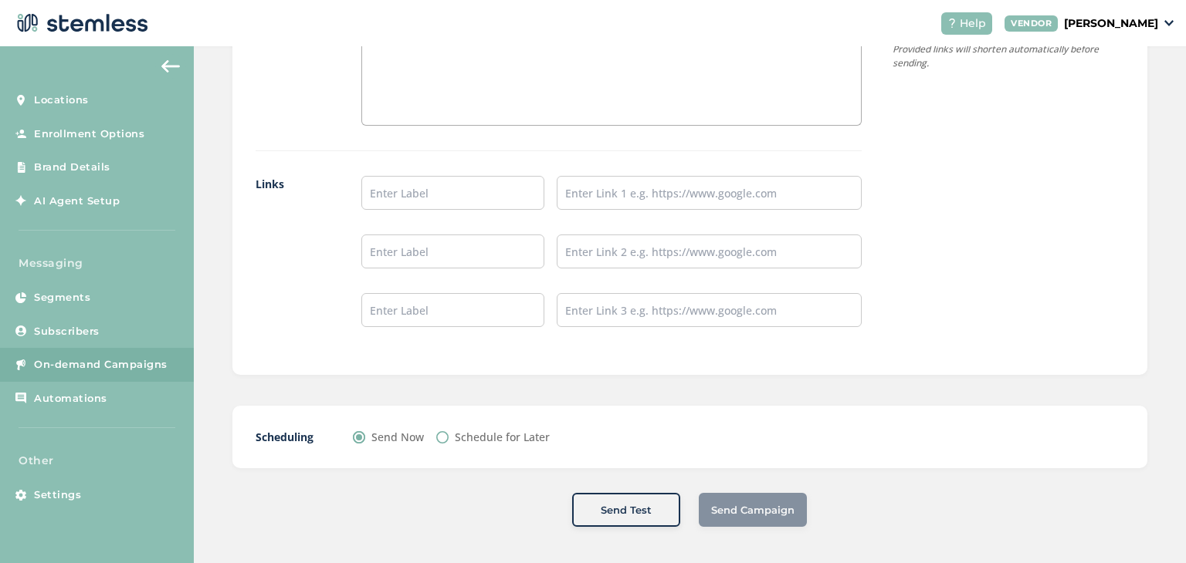
radio input "true"
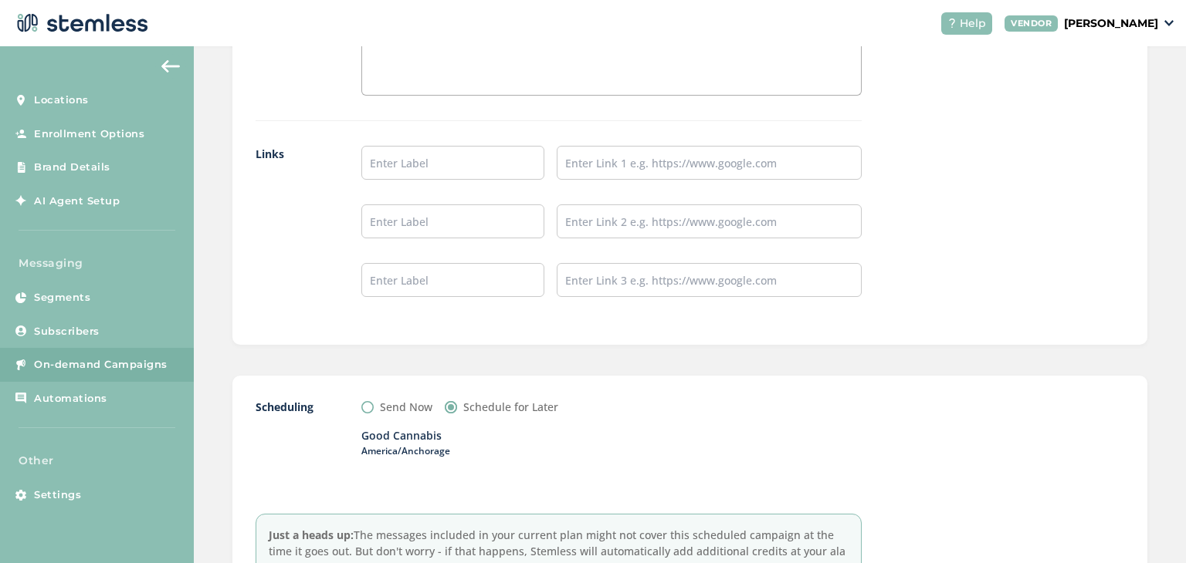
scroll to position [1428, 0]
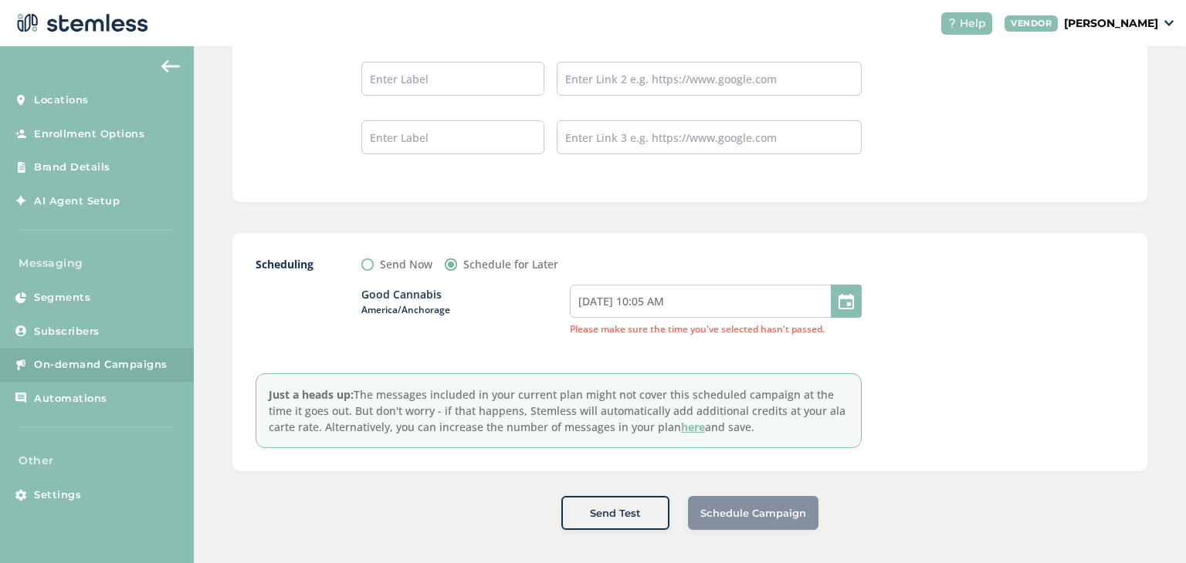
click at [843, 290] on div at bounding box center [846, 301] width 31 height 33
click at [837, 290] on div at bounding box center [846, 301] width 31 height 33
click at [832, 313] on div at bounding box center [846, 301] width 31 height 33
click at [833, 307] on div at bounding box center [846, 301] width 31 height 33
click at [747, 299] on input "[DATE] 10:05 AM" at bounding box center [716, 301] width 292 height 33
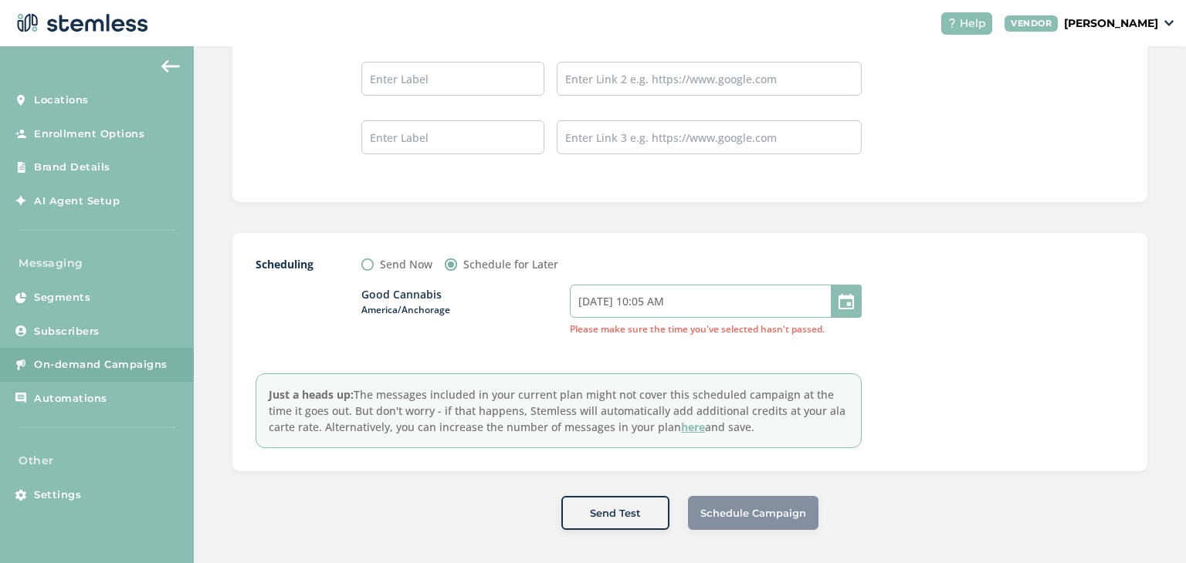
select select "10"
select select "5"
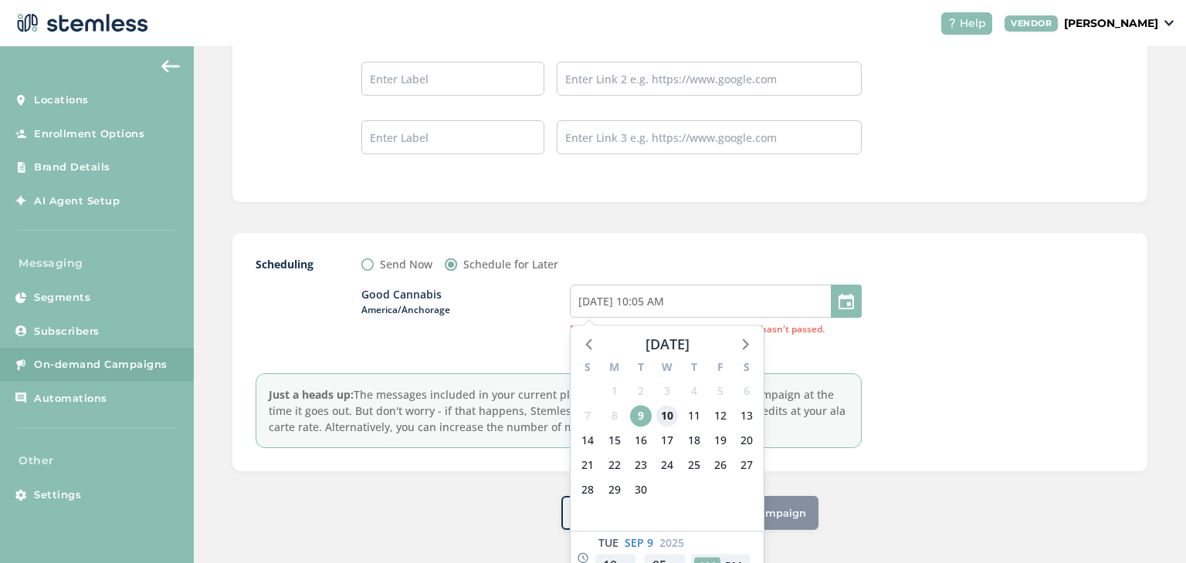
click at [660, 411] on span "10" at bounding box center [667, 417] width 22 height 22
type input "[DATE] 10:05 AM"
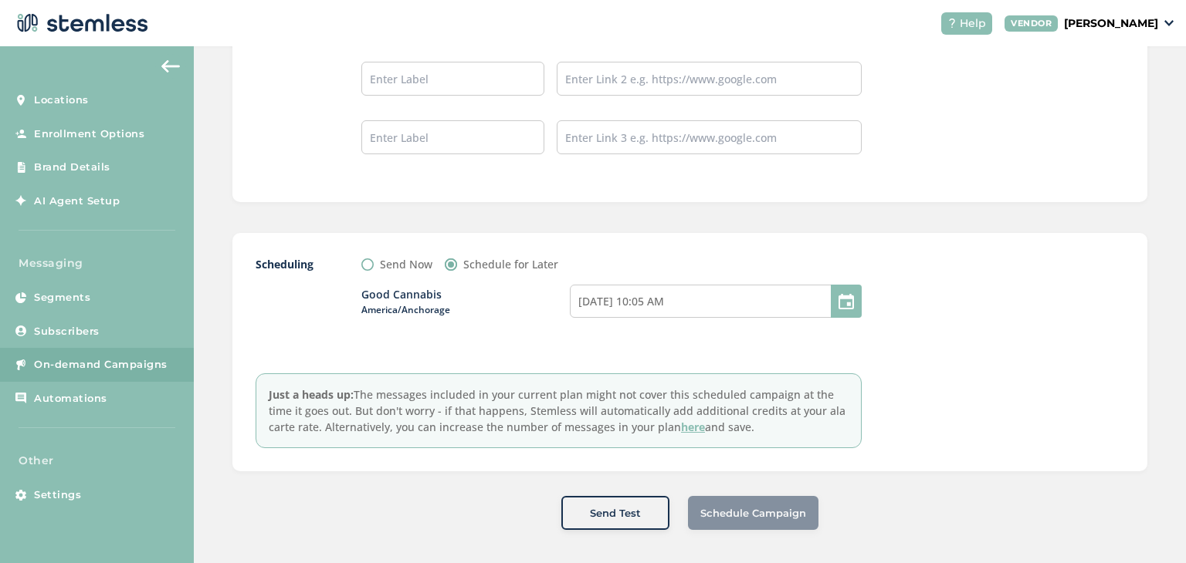
click at [1127, 415] on div "Scheduling Send Now Schedule for Later Good Cannabis America/Anchorage [DATE] 1…" at bounding box center [689, 352] width 915 height 239
click at [831, 296] on div at bounding box center [846, 301] width 31 height 33
click at [834, 296] on div at bounding box center [846, 301] width 31 height 33
click at [667, 303] on input "[DATE] 10:05 AM" at bounding box center [716, 301] width 292 height 33
select select "10"
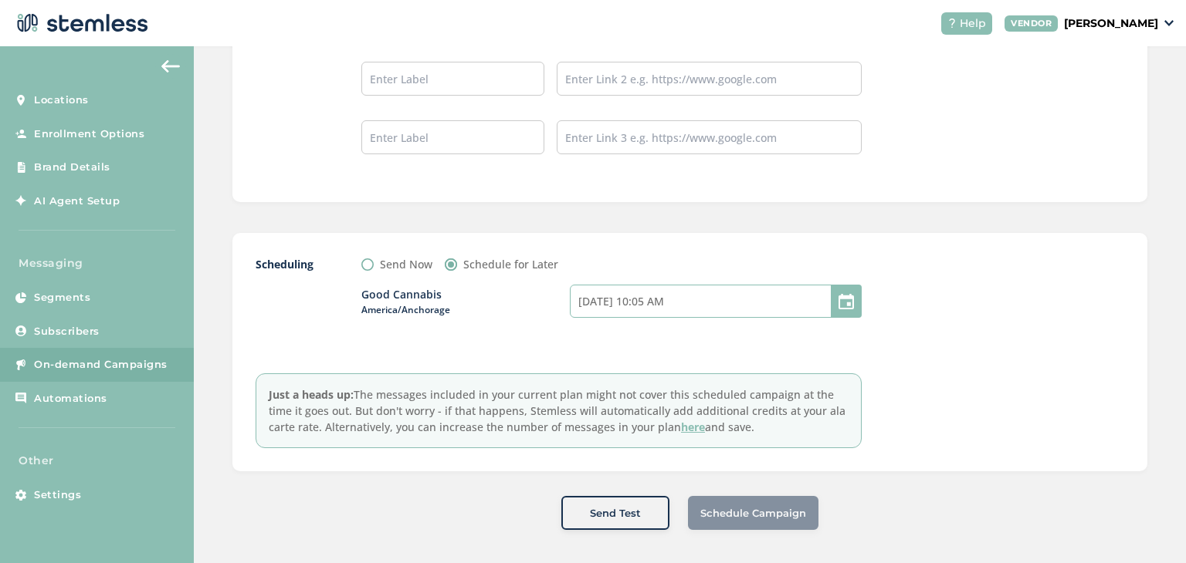
select select "5"
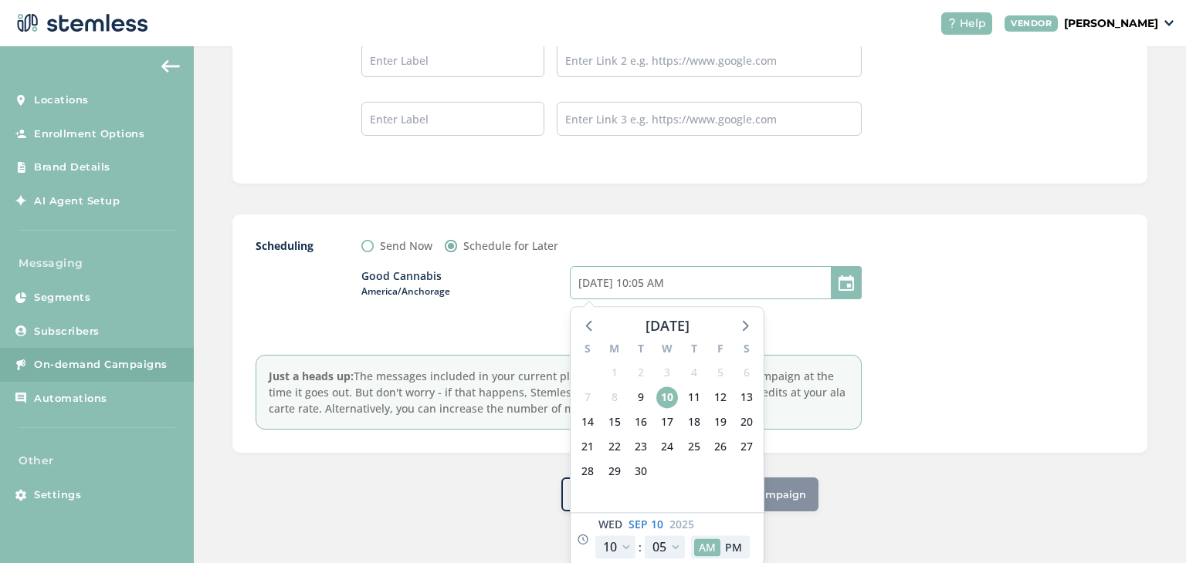
scroll to position [1430, 0]
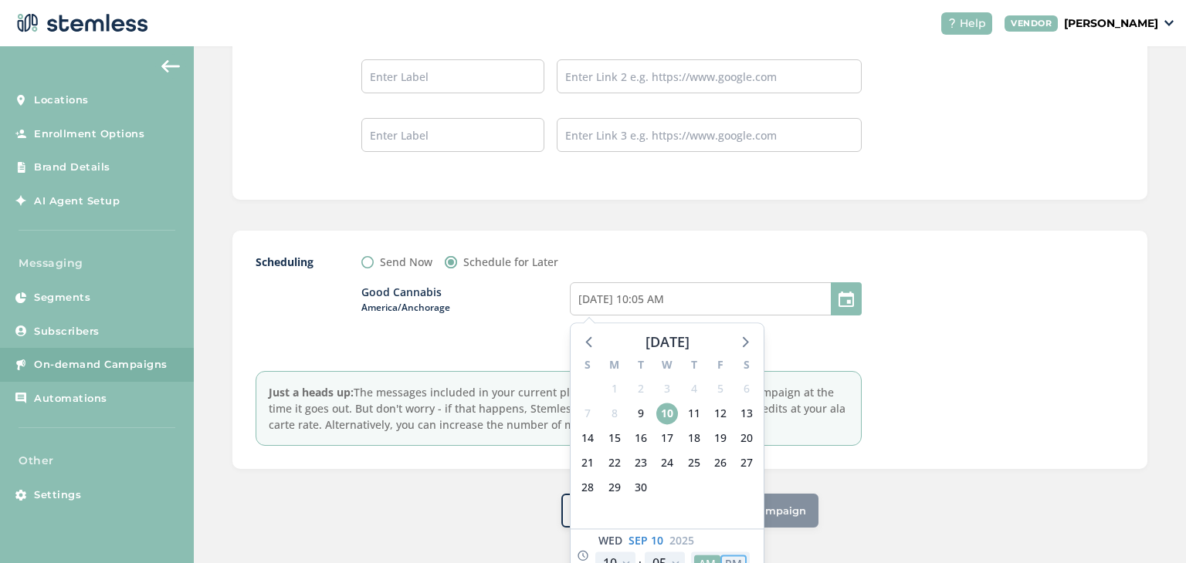
click at [729, 556] on button "PM" at bounding box center [733, 564] width 26 height 18
type input "[DATE] 10:05 PM"
click at [605, 560] on select "12 1 2 3 4 5 6 7 8 9 10 11" at bounding box center [615, 564] width 40 height 23
select select "14"
click at [595, 553] on select "12 1 2 3 4 5 6 7 8 9 10 11" at bounding box center [615, 564] width 40 height 23
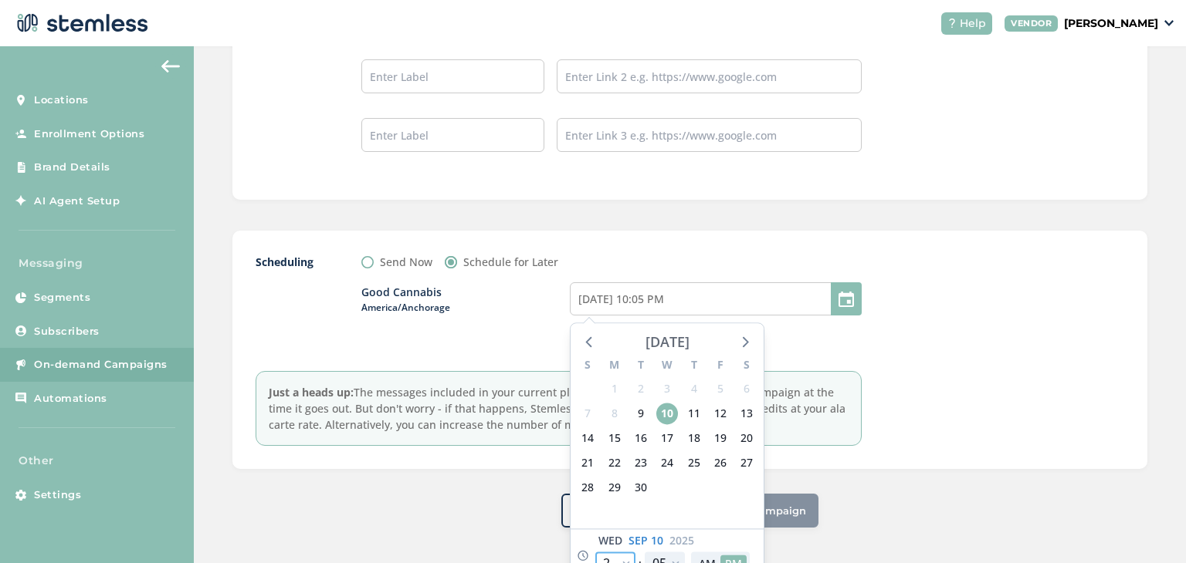
type input "[DATE] 2:05 PM"
select select "14"
click at [650, 557] on select "00 05 10 15 20 25 30 35 40 45 50 55" at bounding box center [665, 564] width 40 height 23
select select "45"
click at [645, 553] on select "00 05 10 15 20 25 30 35 40 45 50 55" at bounding box center [665, 564] width 40 height 23
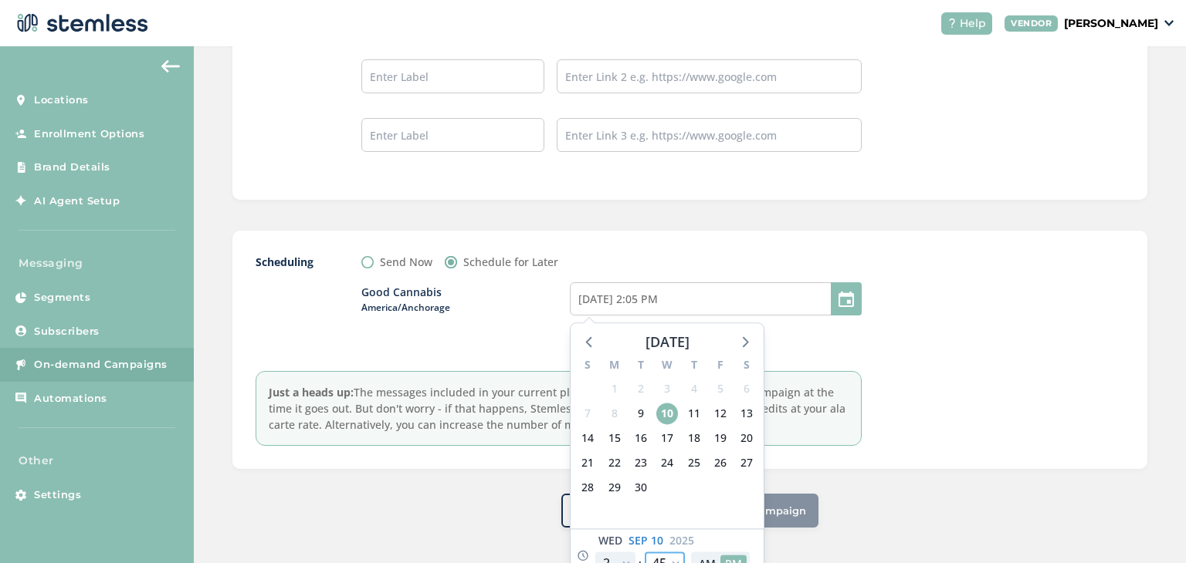
type input "[DATE] 2:45 PM"
select select "45"
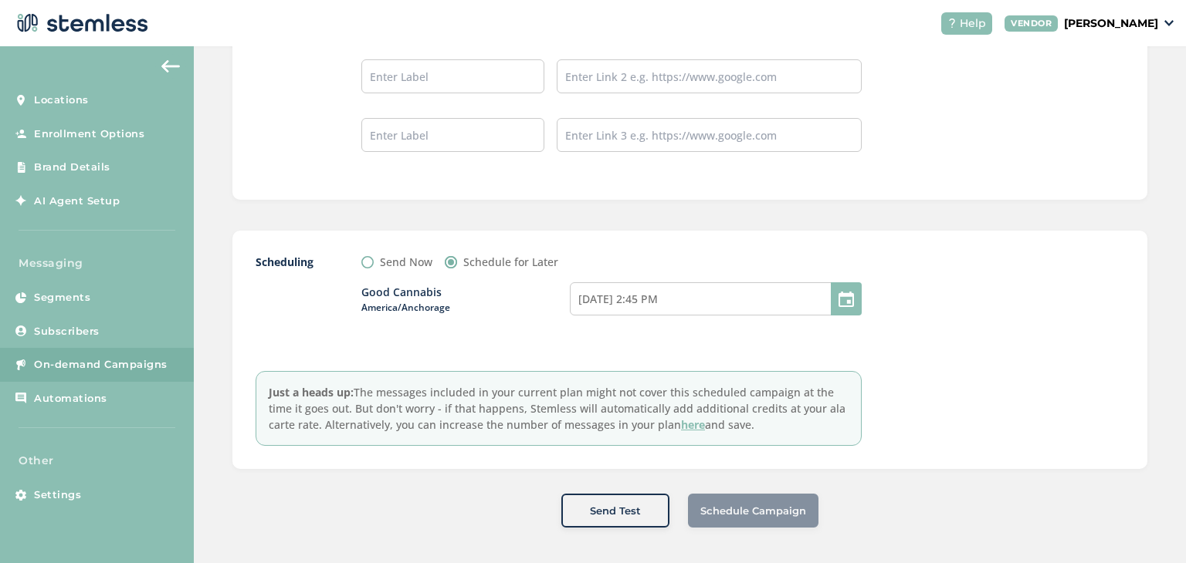
click at [751, 256] on div "Send Now Schedule for Later" at bounding box center [611, 262] width 500 height 16
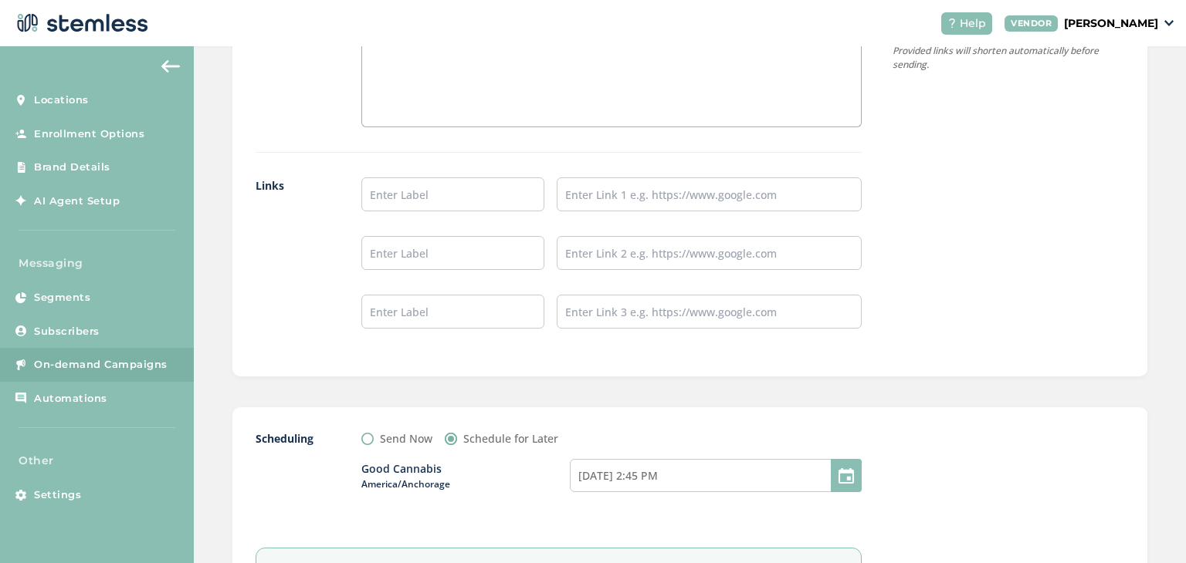
scroll to position [1199, 0]
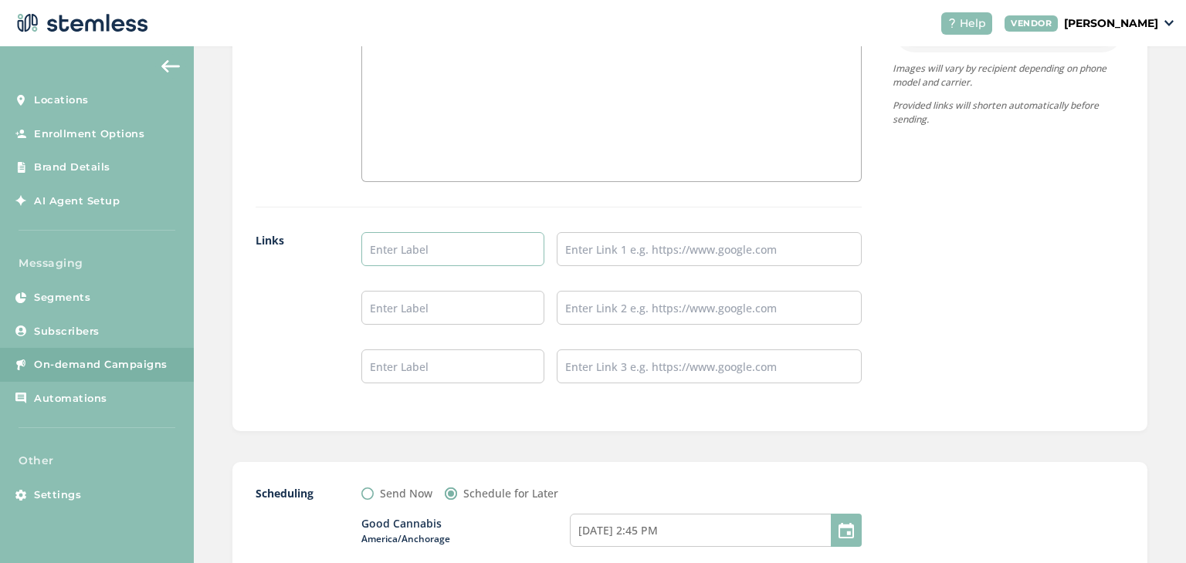
click at [417, 254] on input "text" at bounding box center [452, 249] width 183 height 34
type input "Order Online Here"
click at [762, 248] on input "text" at bounding box center [709, 249] width 305 height 34
click at [602, 234] on input "text" at bounding box center [709, 249] width 305 height 34
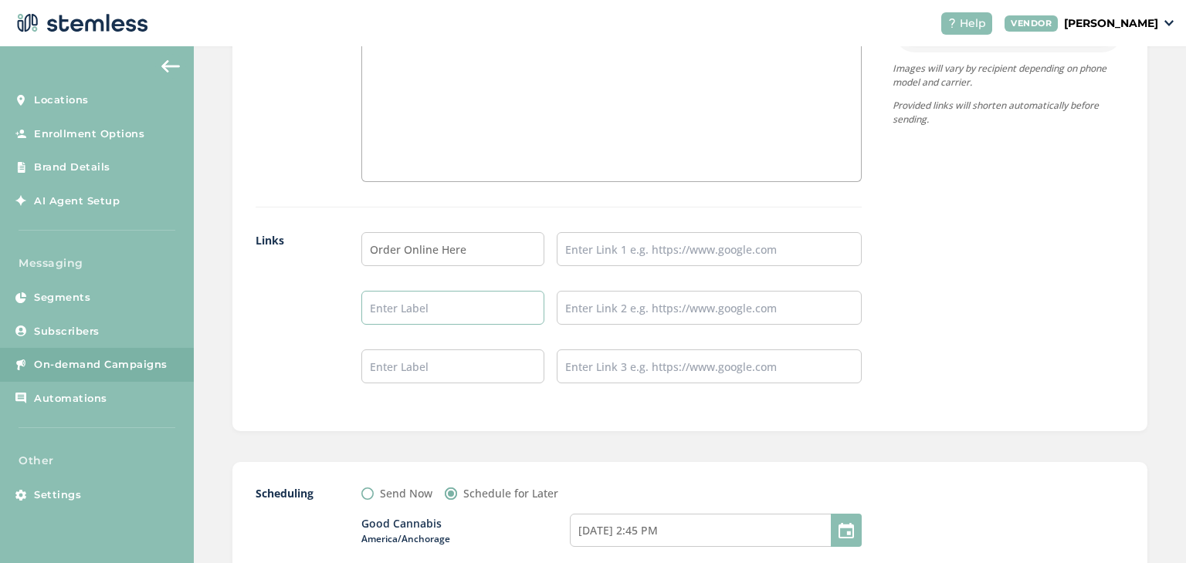
click at [472, 292] on input "text" at bounding box center [452, 308] width 183 height 34
click at [463, 315] on input "text" at bounding box center [452, 308] width 183 height 34
type input "Instagram"
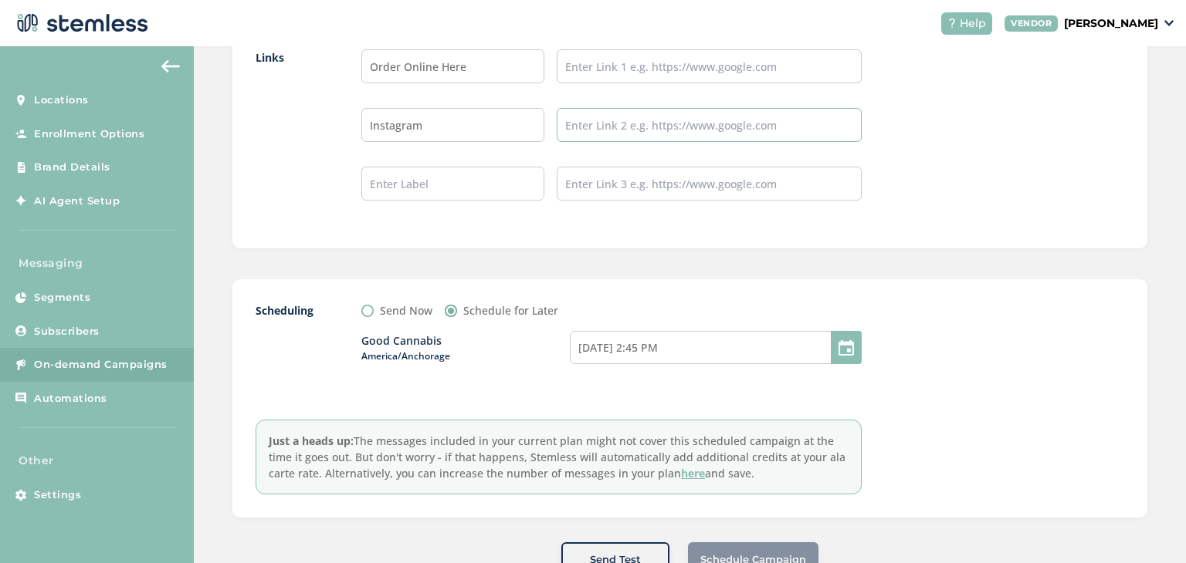
scroll to position [1430, 0]
